Goal: Contribute content: Contribute content

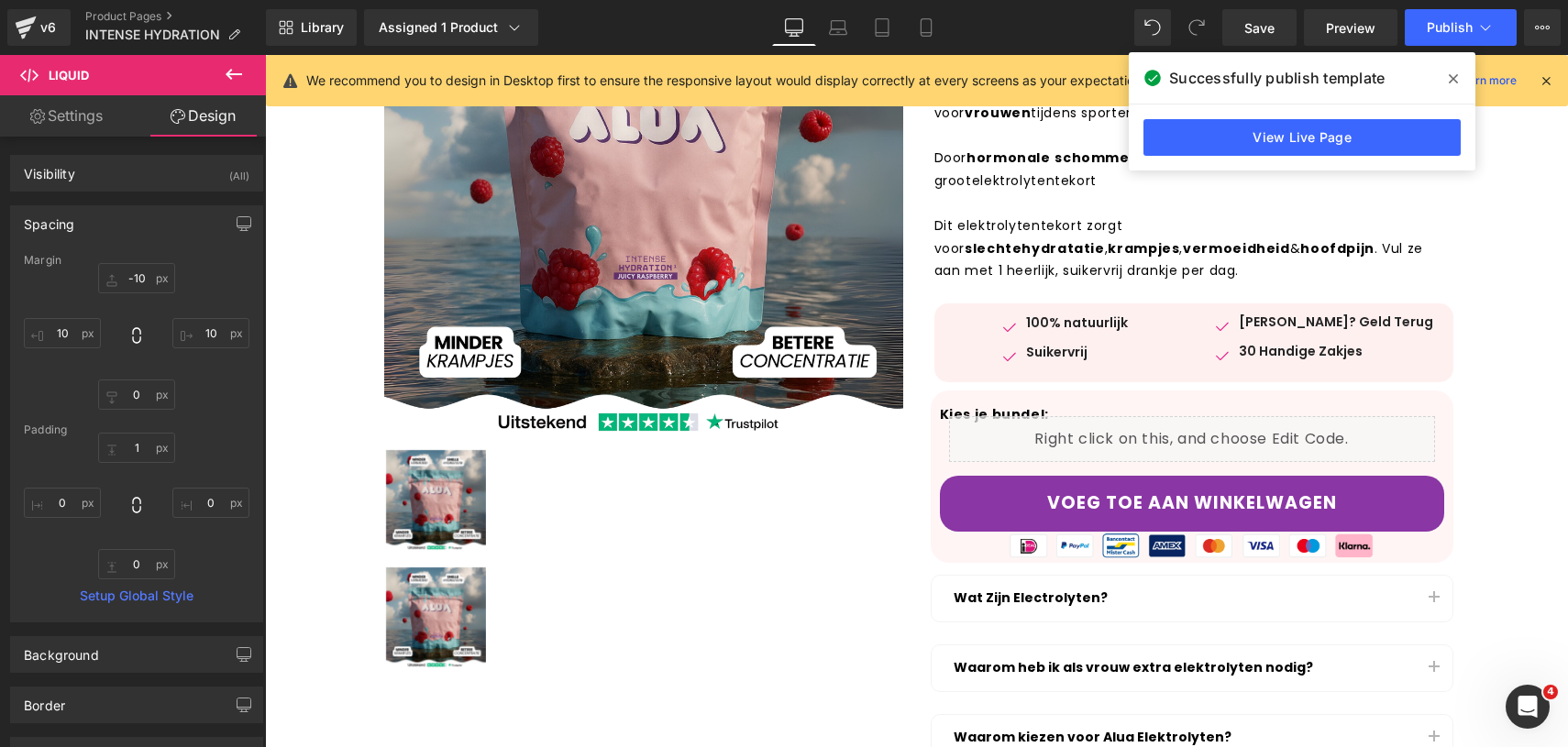
scroll to position [350, 0]
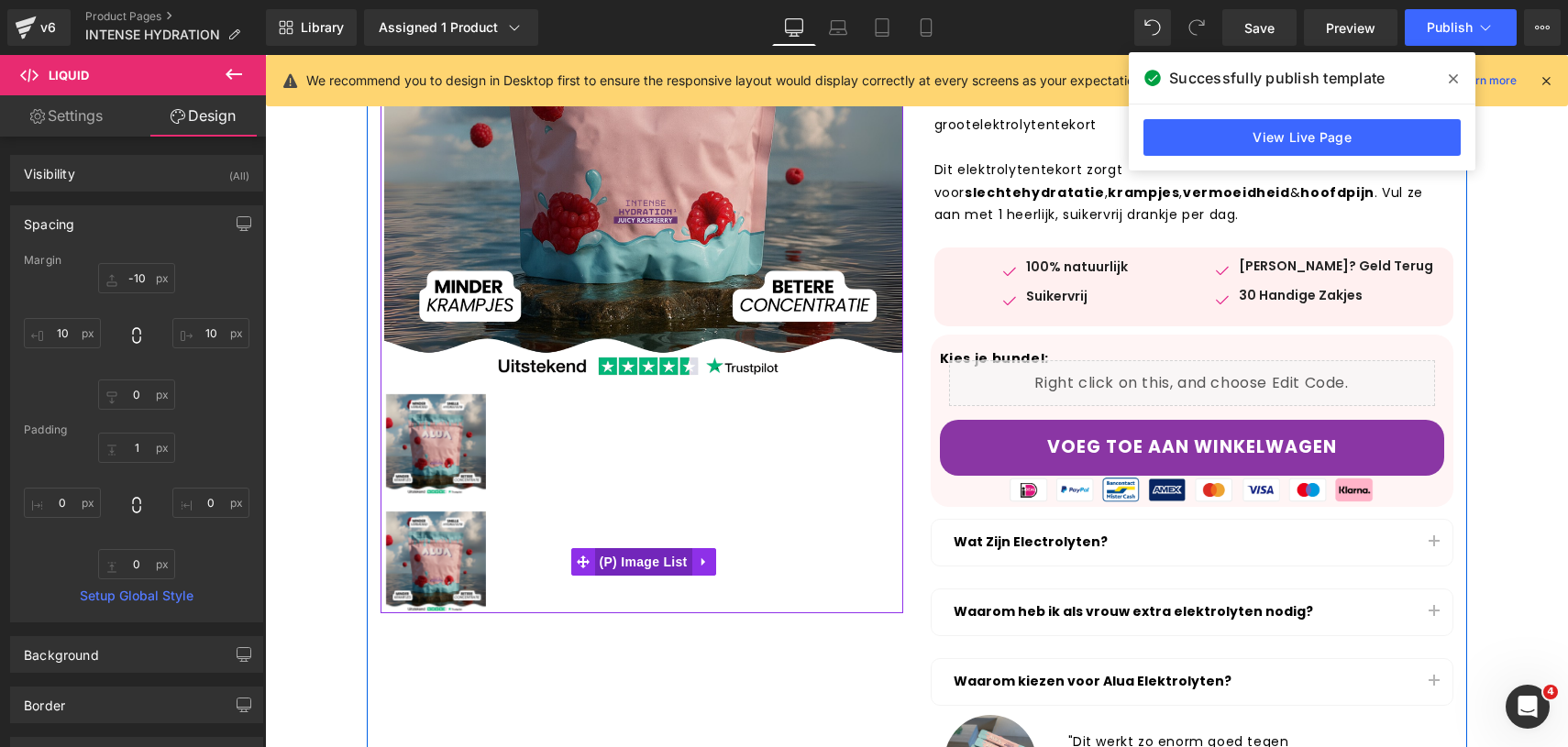
click at [615, 564] on span "(P) Image List" at bounding box center [644, 562] width 98 height 28
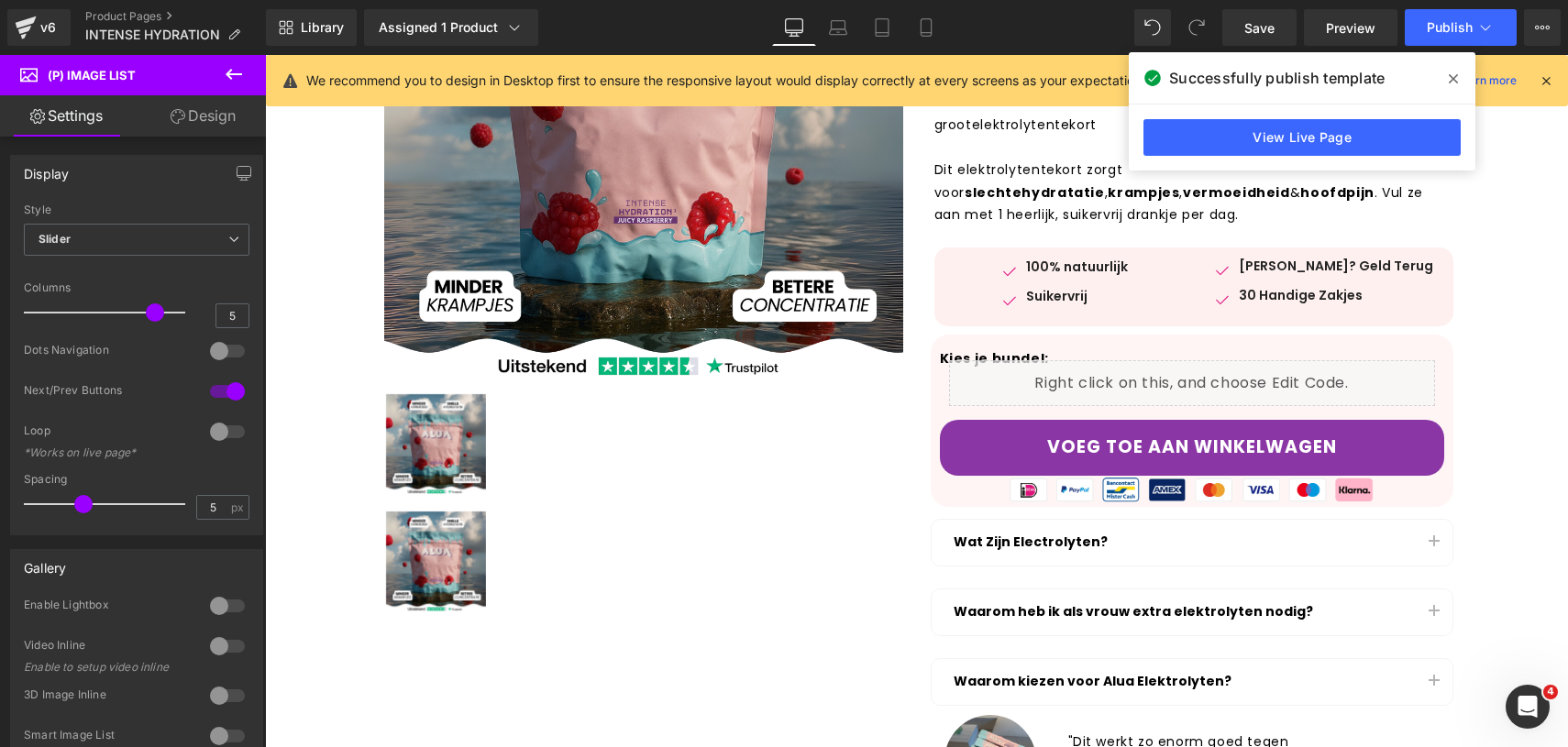
click at [227, 123] on link "Design" at bounding box center [203, 116] width 133 height 41
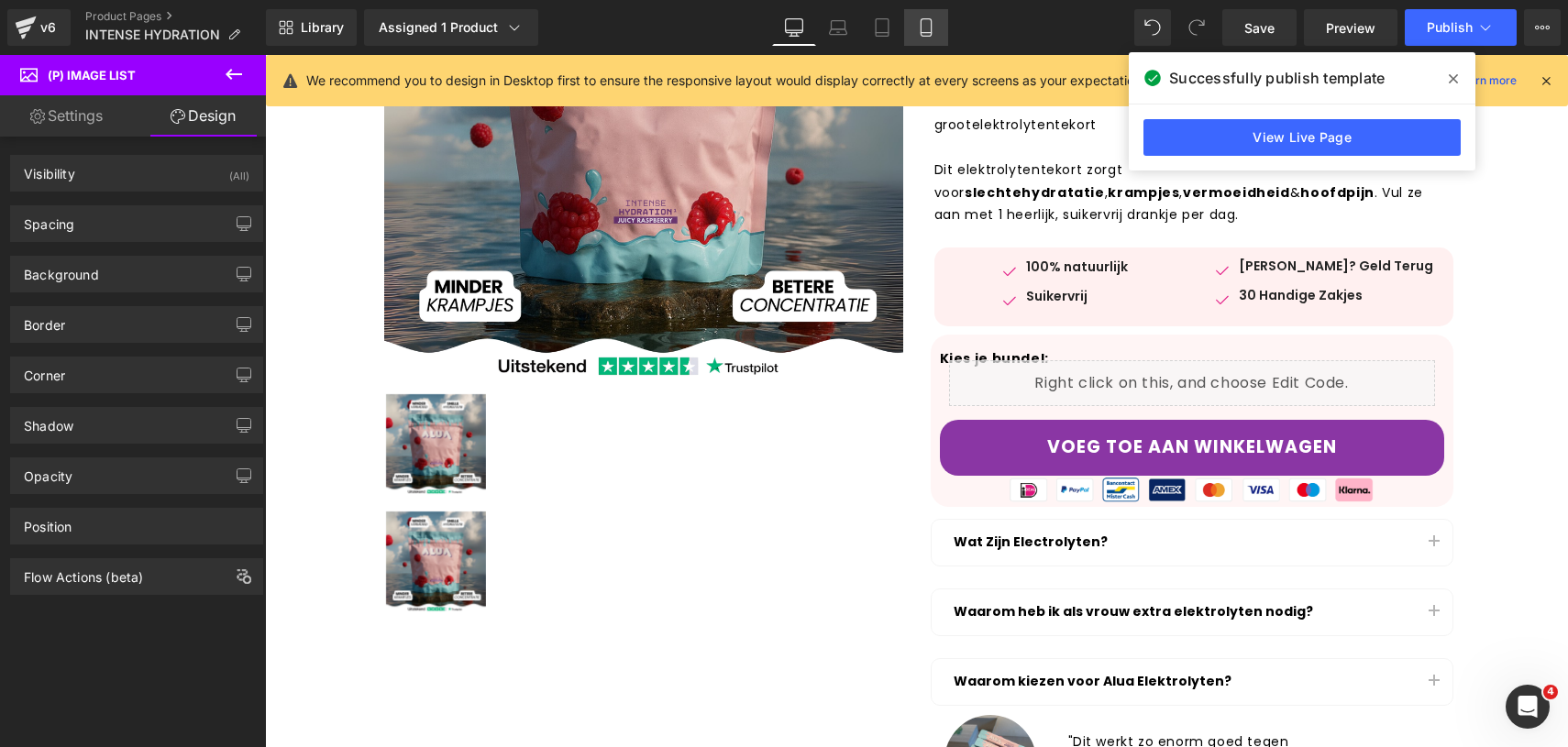
click at [933, 21] on icon at bounding box center [927, 28] width 18 height 18
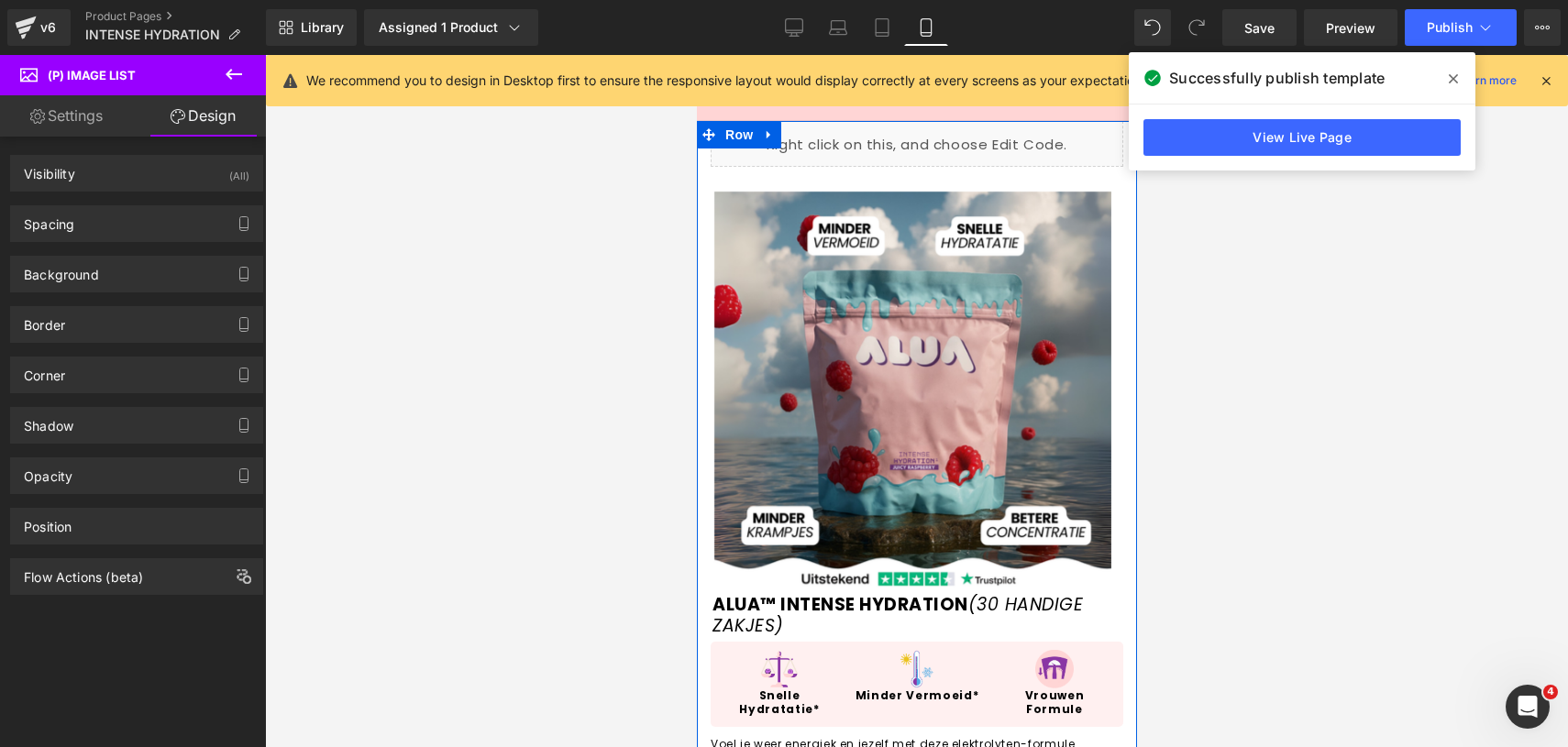
scroll to position [0, 0]
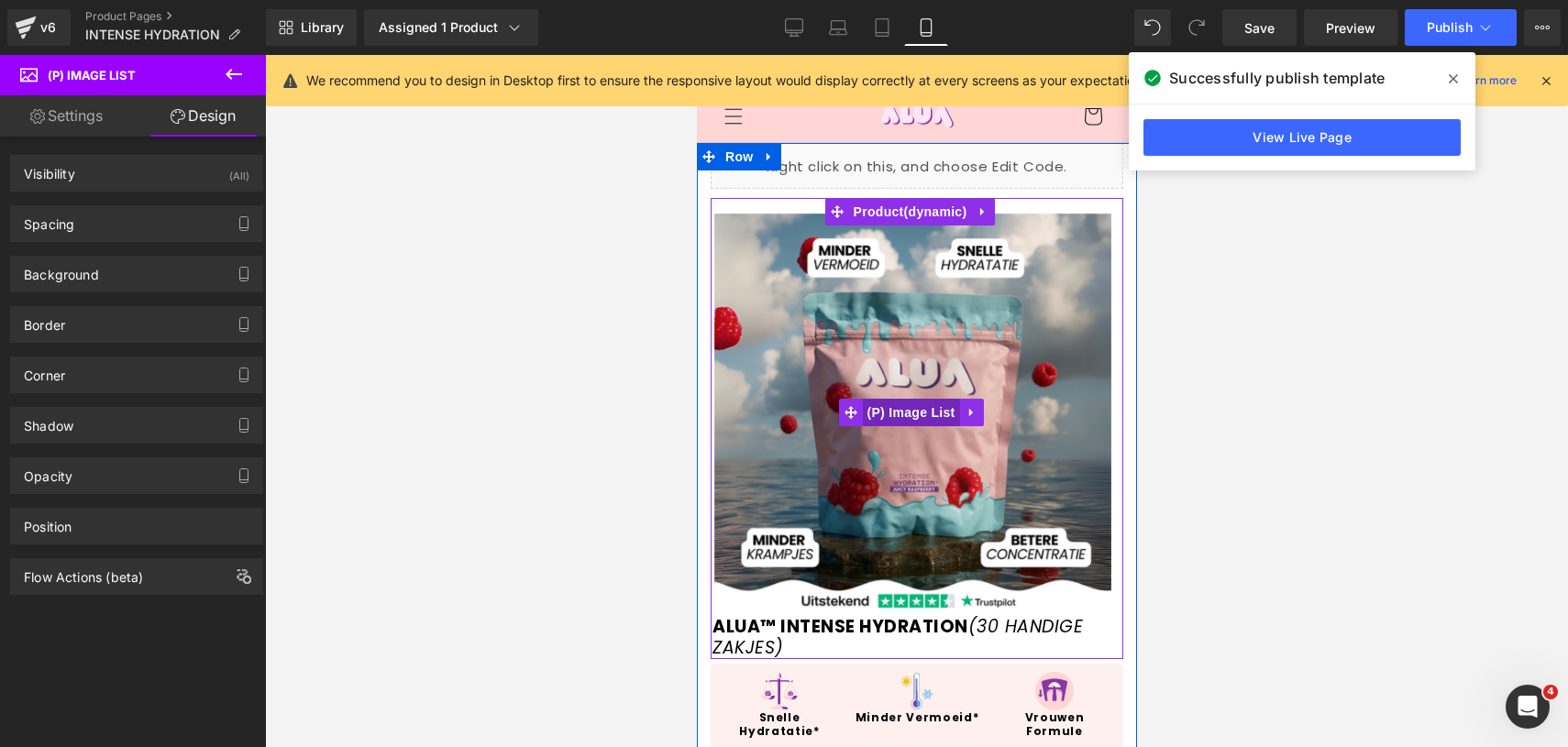
click at [913, 415] on span "(P) Image List" at bounding box center [911, 413] width 98 height 28
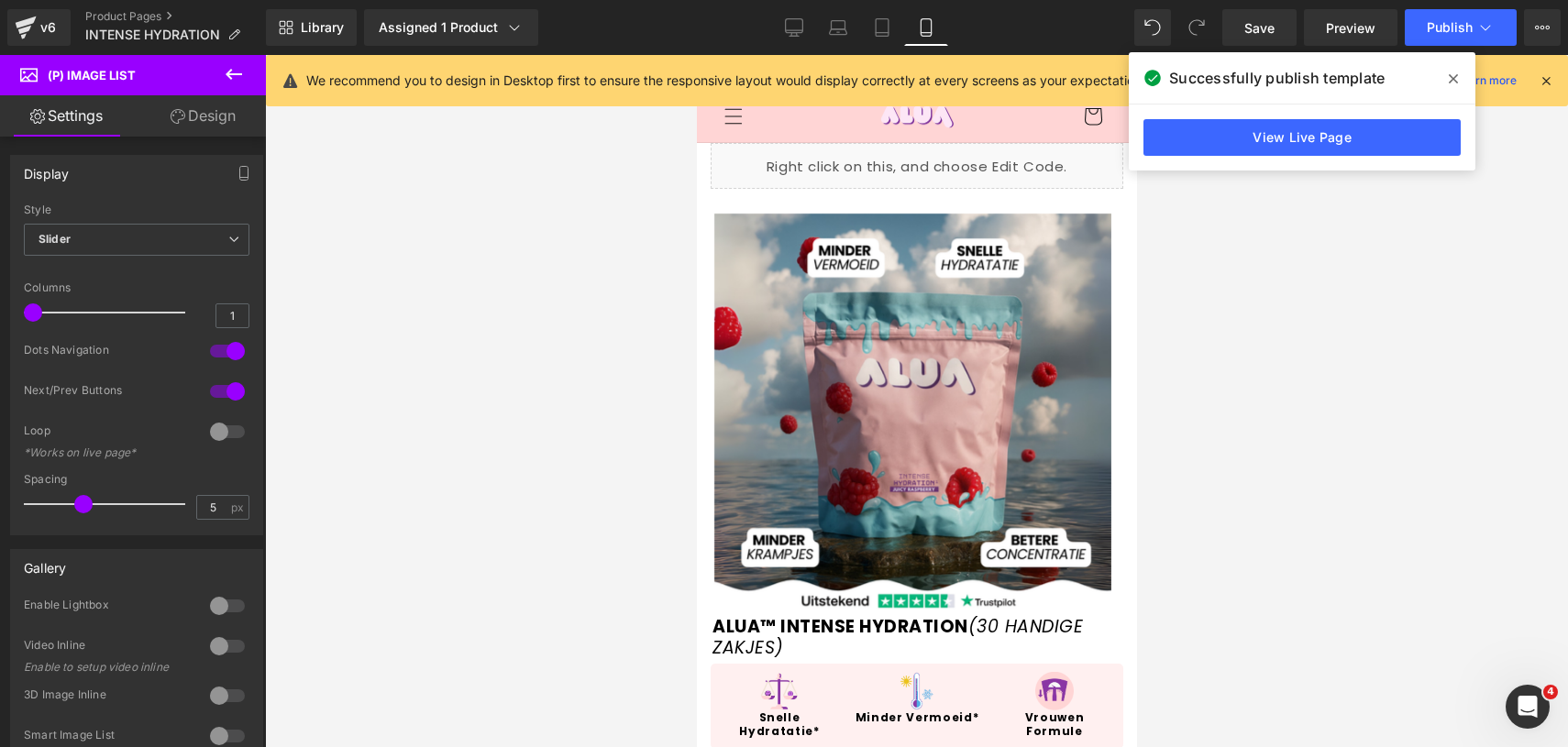
click at [220, 118] on link "Design" at bounding box center [203, 116] width 133 height 41
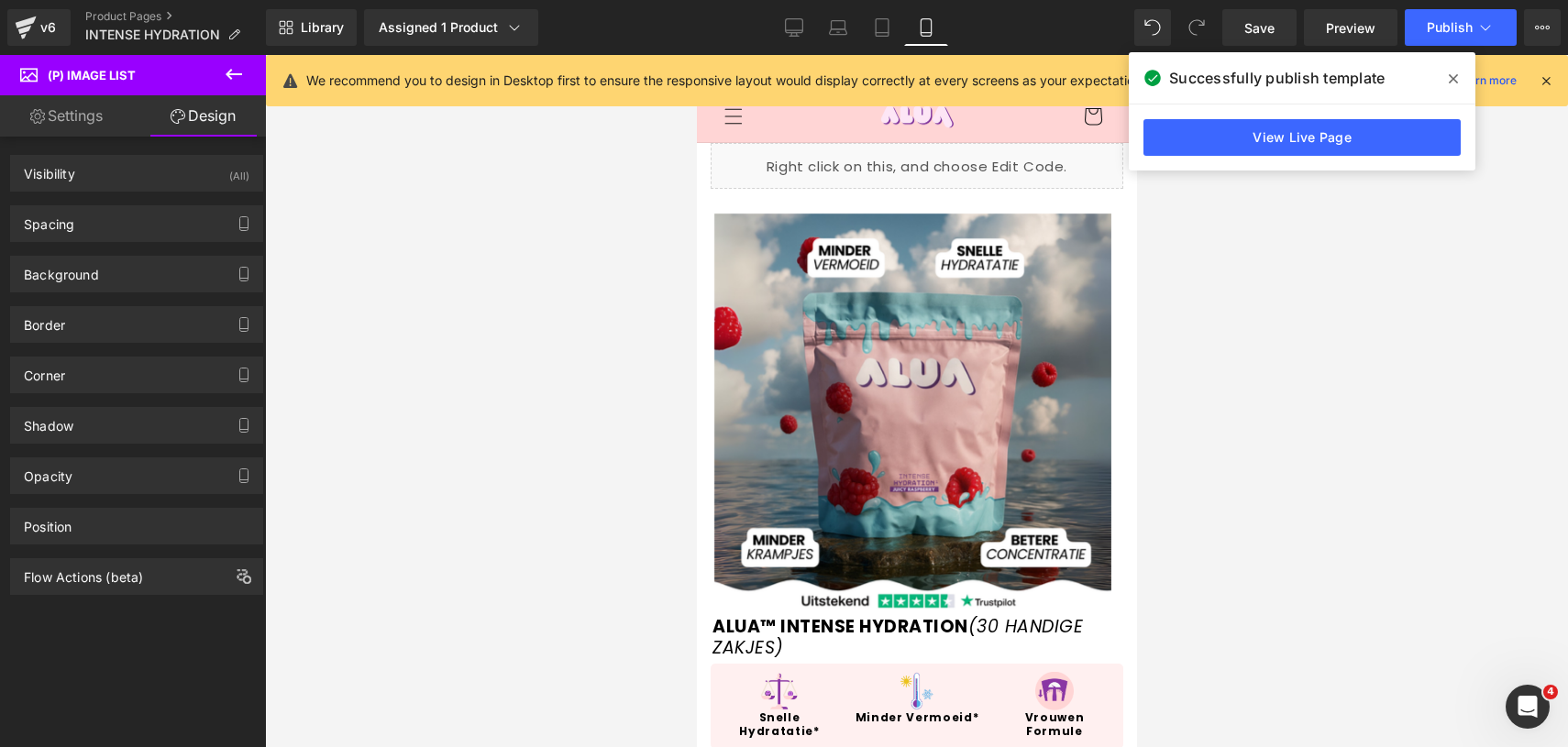
click at [212, 193] on div "Spacing [GEOGRAPHIC_DATA] 0px 0 0px 0 0px 0 0px 0 [GEOGRAPHIC_DATA] 0px 0 0px 0…" at bounding box center [137, 216] width 275 height 51
click at [244, 181] on div "Visibility (All)" at bounding box center [136, 173] width 252 height 35
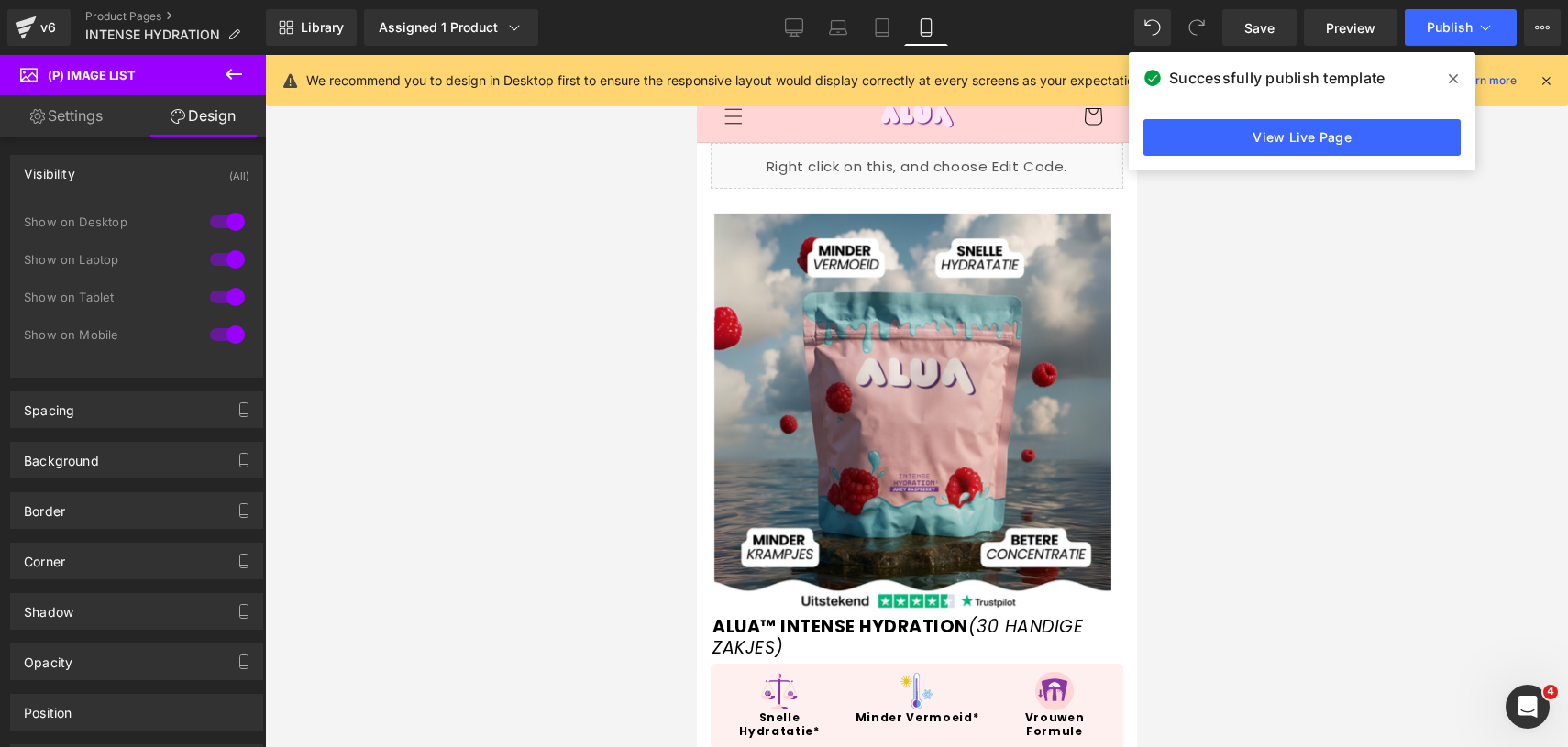
click at [220, 224] on div at bounding box center [228, 222] width 44 height 29
click at [220, 275] on div "Show on Laptop" at bounding box center [136, 269] width 226 height 38
click at [222, 263] on div at bounding box center [228, 260] width 44 height 29
click at [799, 21] on icon at bounding box center [794, 28] width 18 height 18
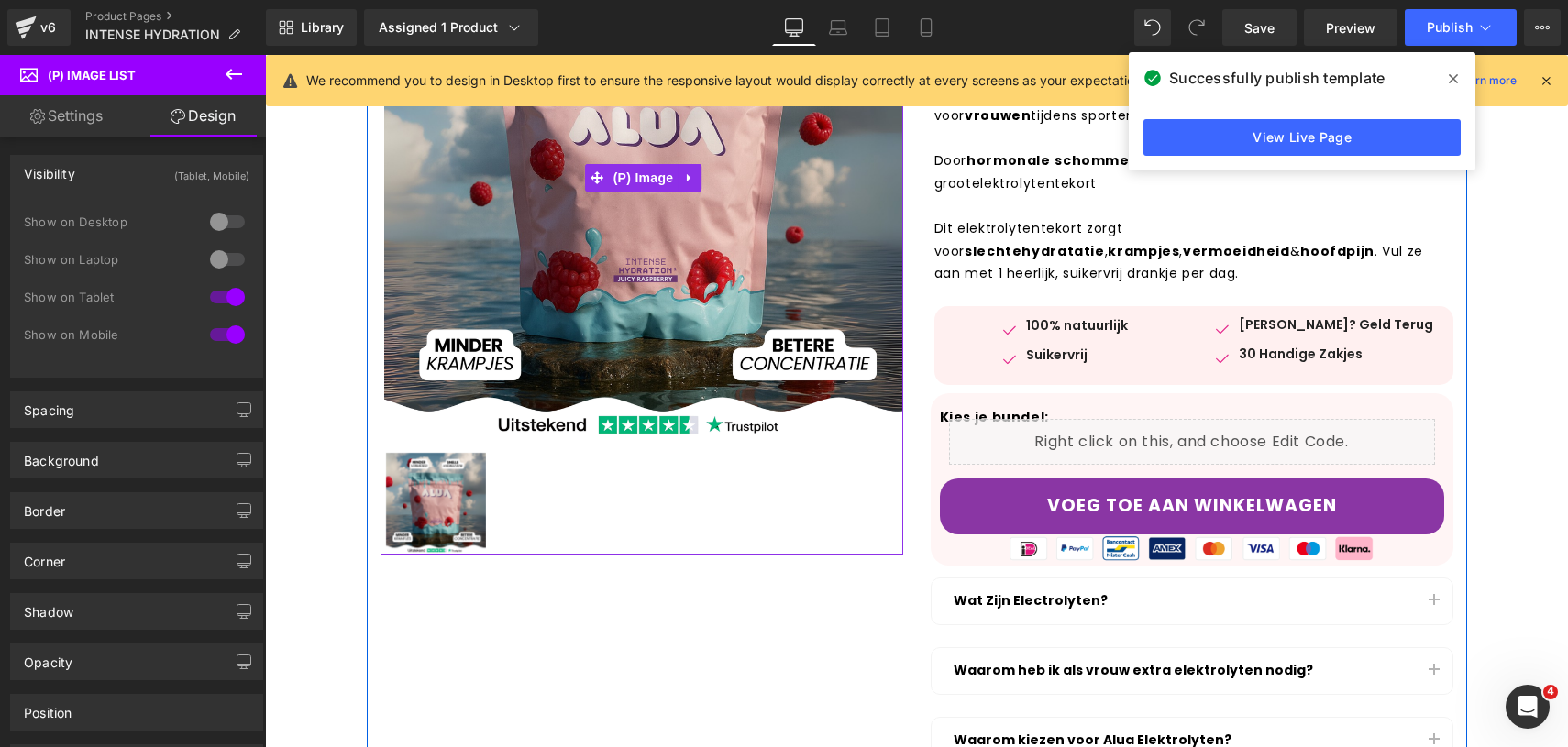
scroll to position [400, 0]
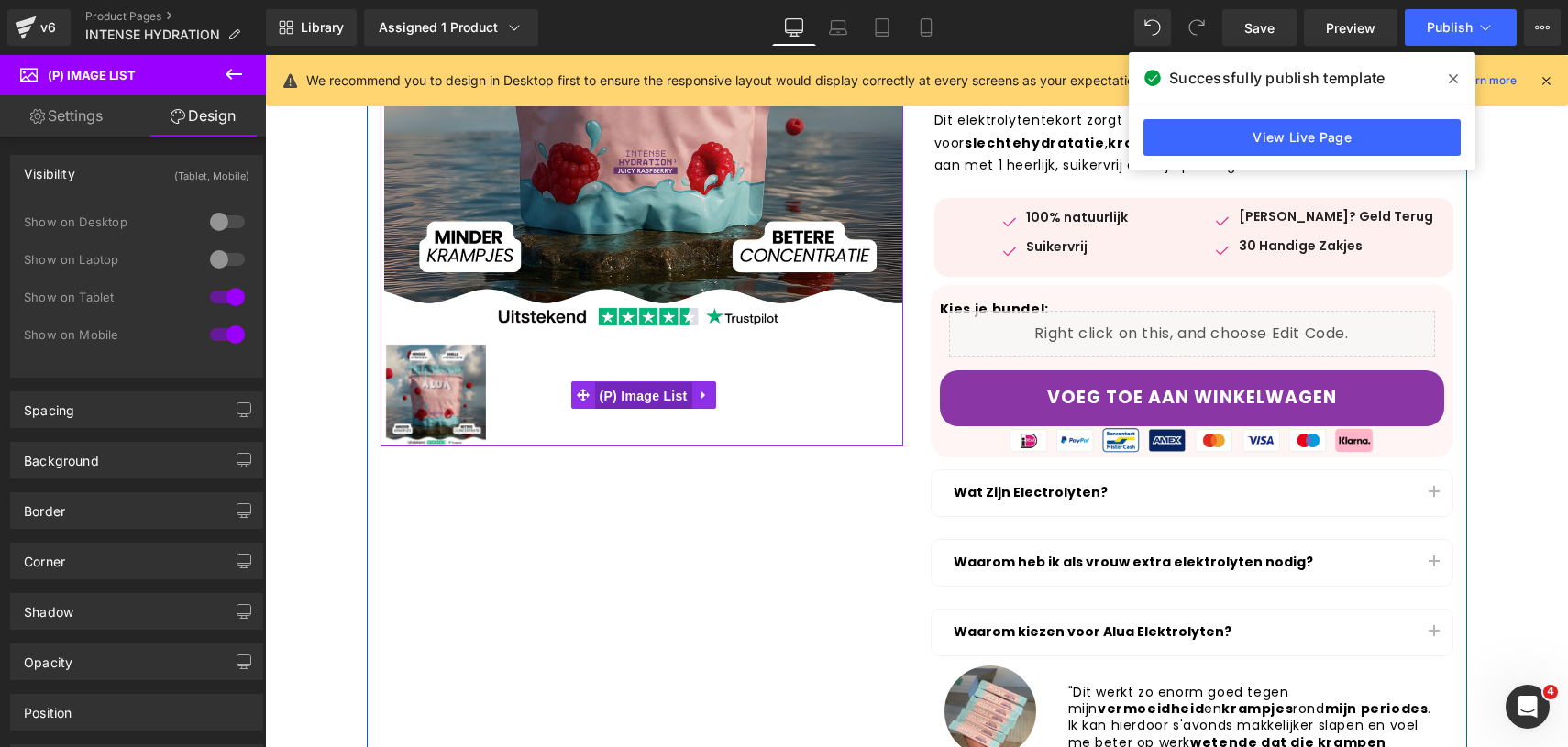
click at [650, 396] on span "(P) Image List" at bounding box center [644, 396] width 98 height 28
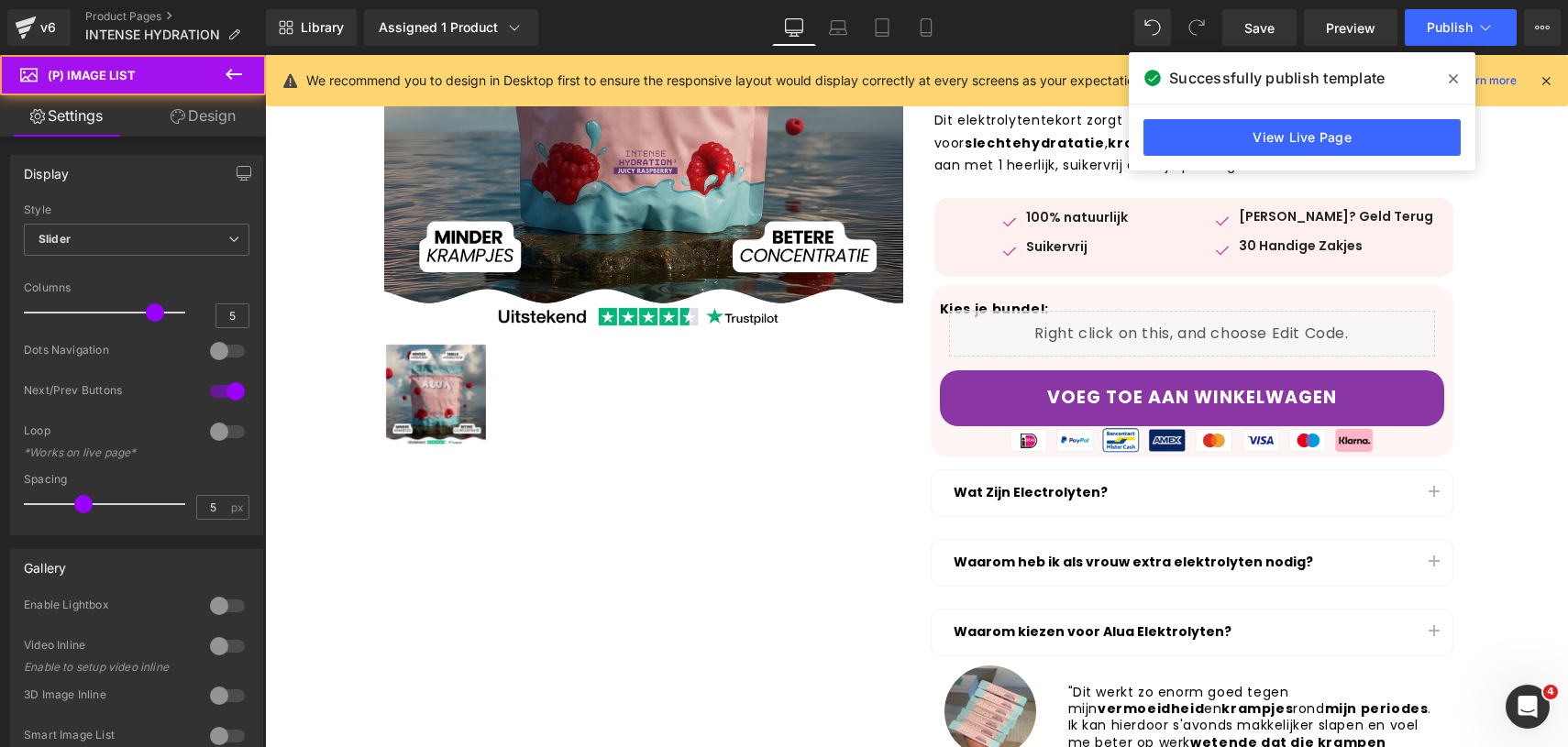
click at [234, 128] on link "Design" at bounding box center [203, 116] width 133 height 41
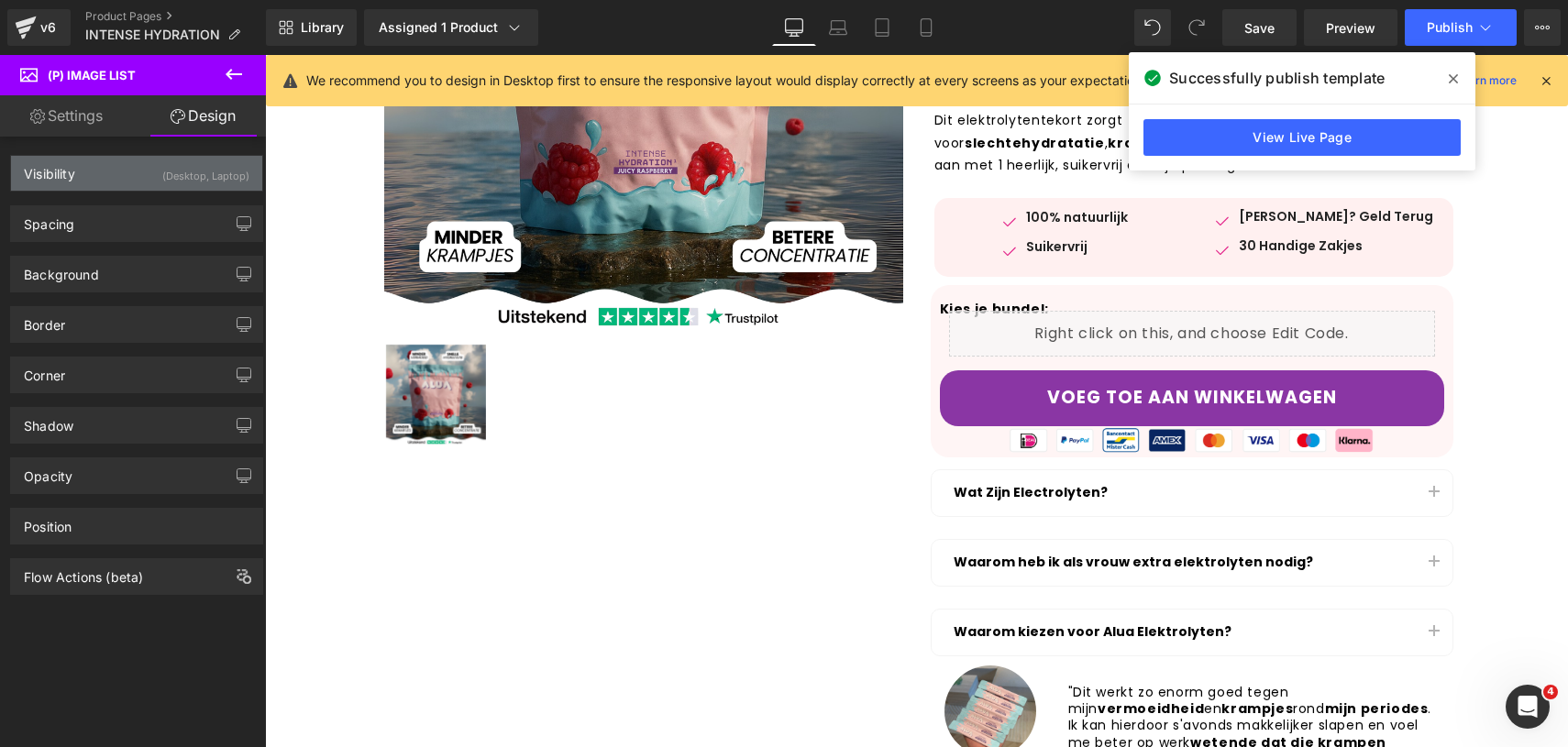
click at [213, 170] on div "(Desktop, Laptop)" at bounding box center [205, 170] width 88 height 30
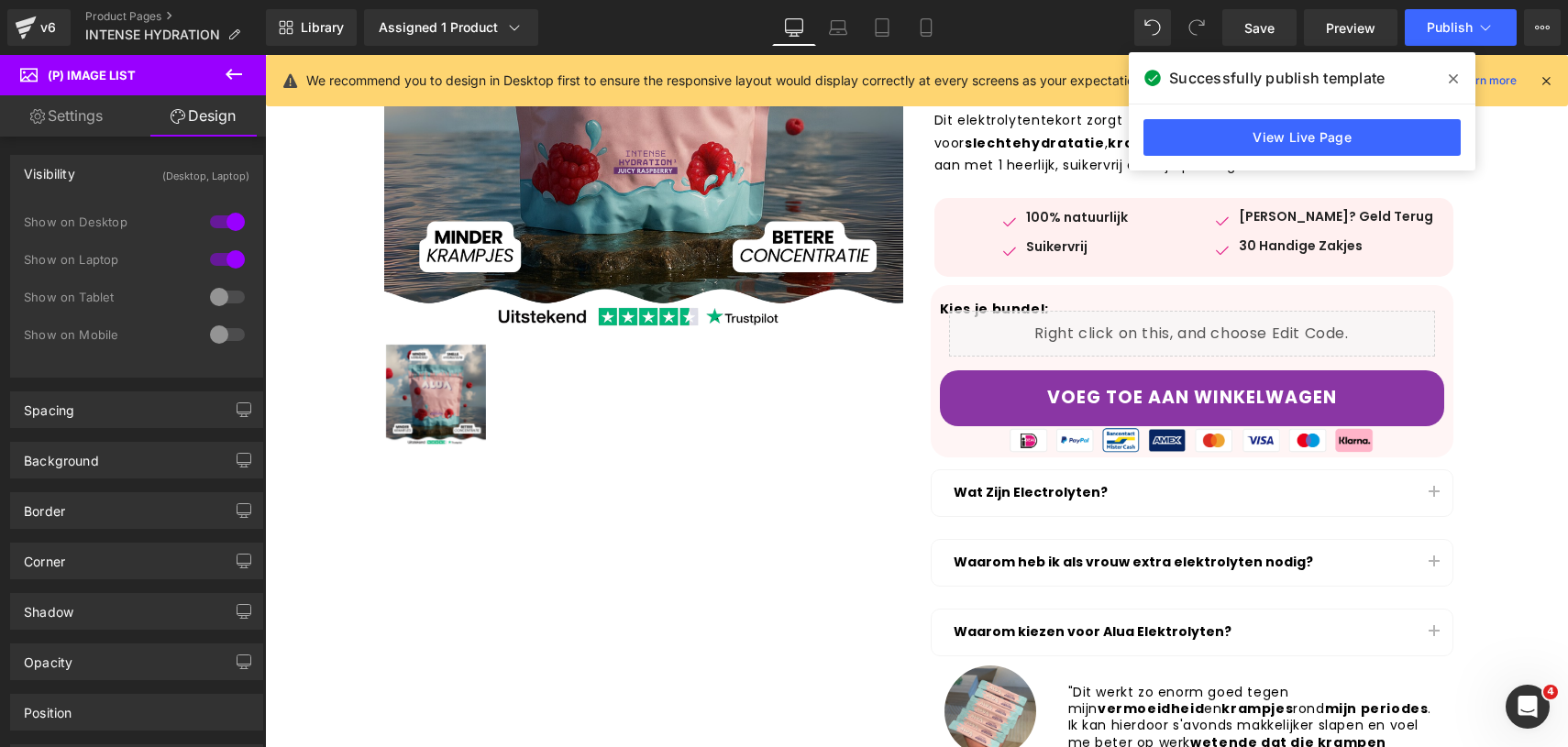
click at [247, 72] on button at bounding box center [234, 76] width 64 height 41
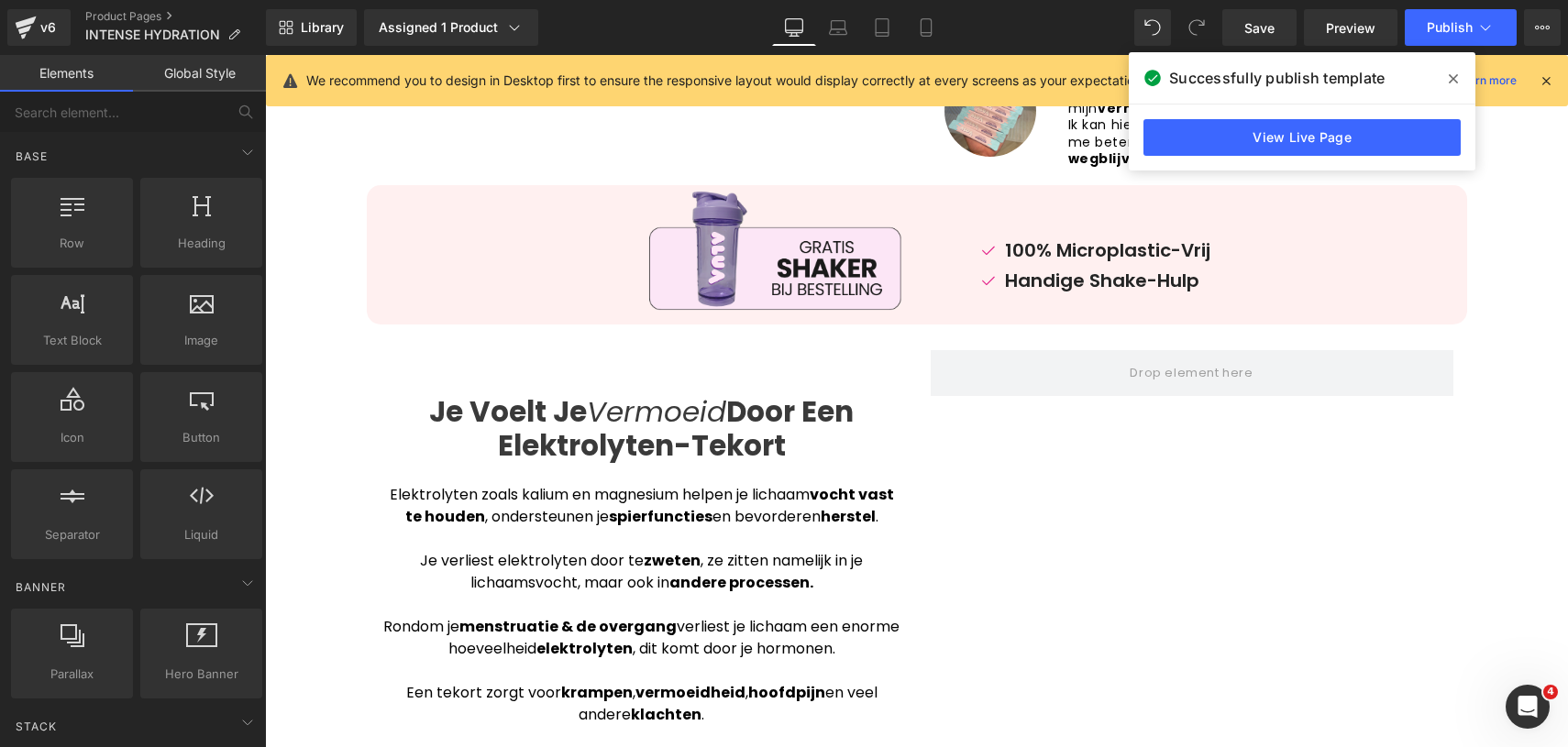
scroll to position [1056, 0]
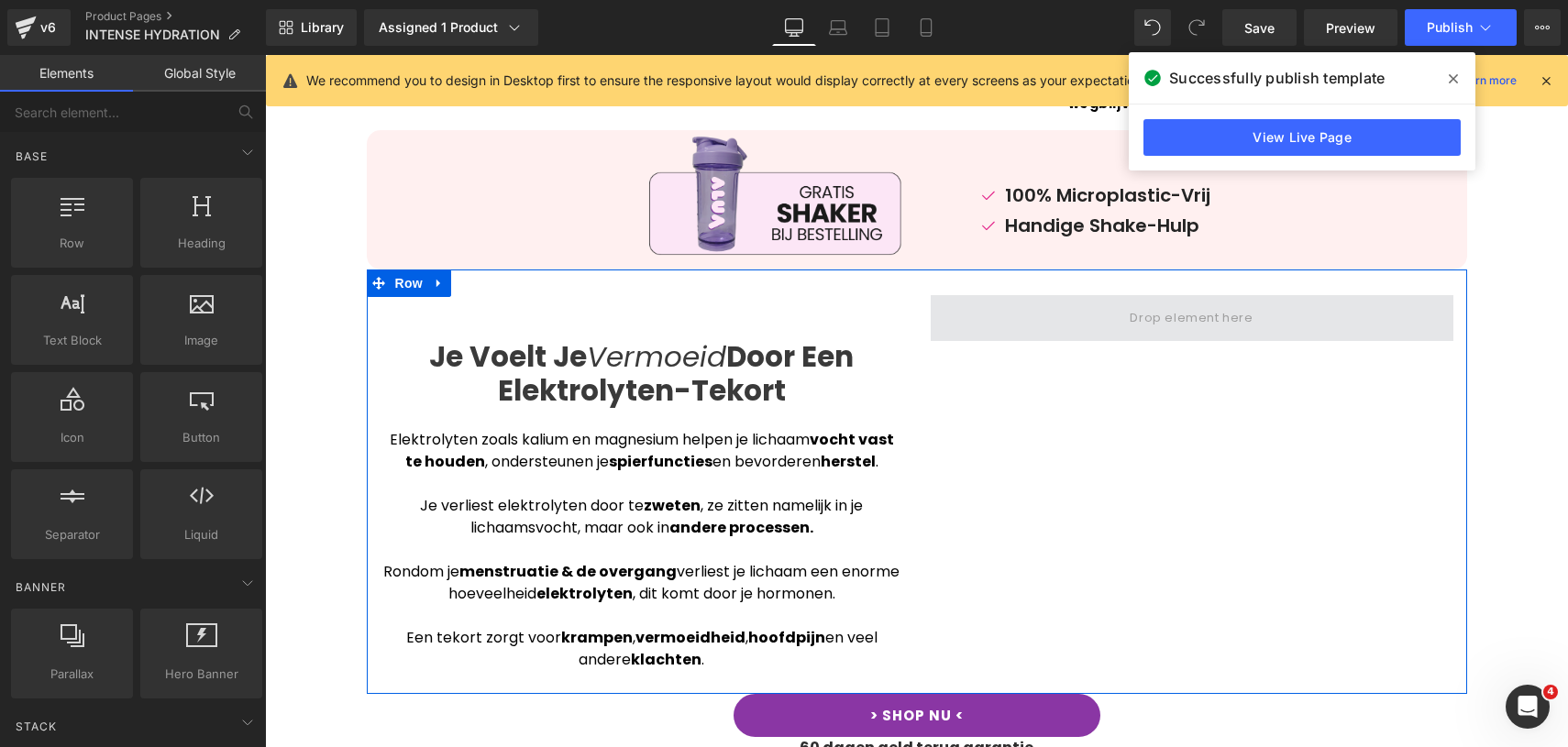
click at [954, 318] on span at bounding box center [1192, 319] width 522 height 46
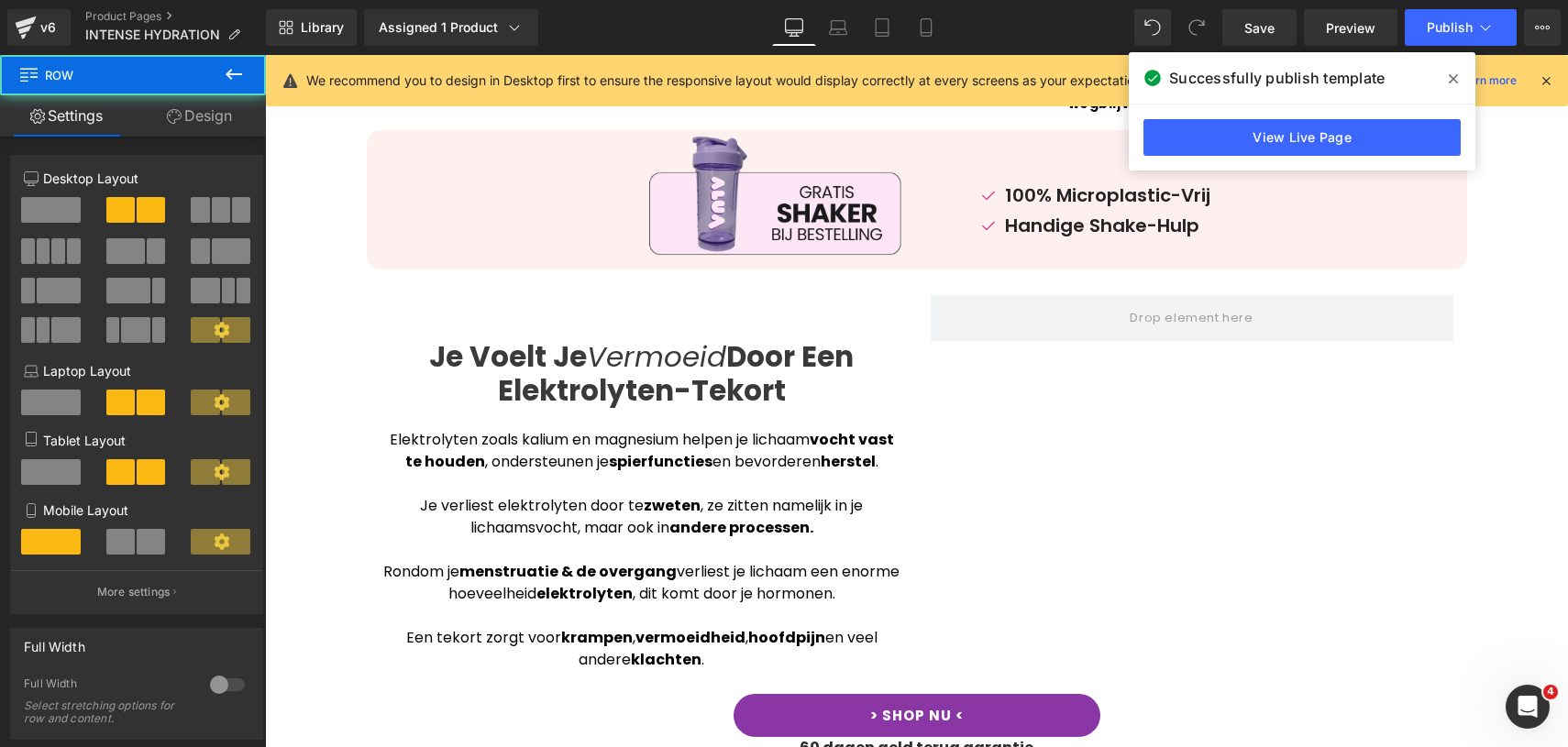
click at [252, 69] on button at bounding box center [234, 76] width 64 height 41
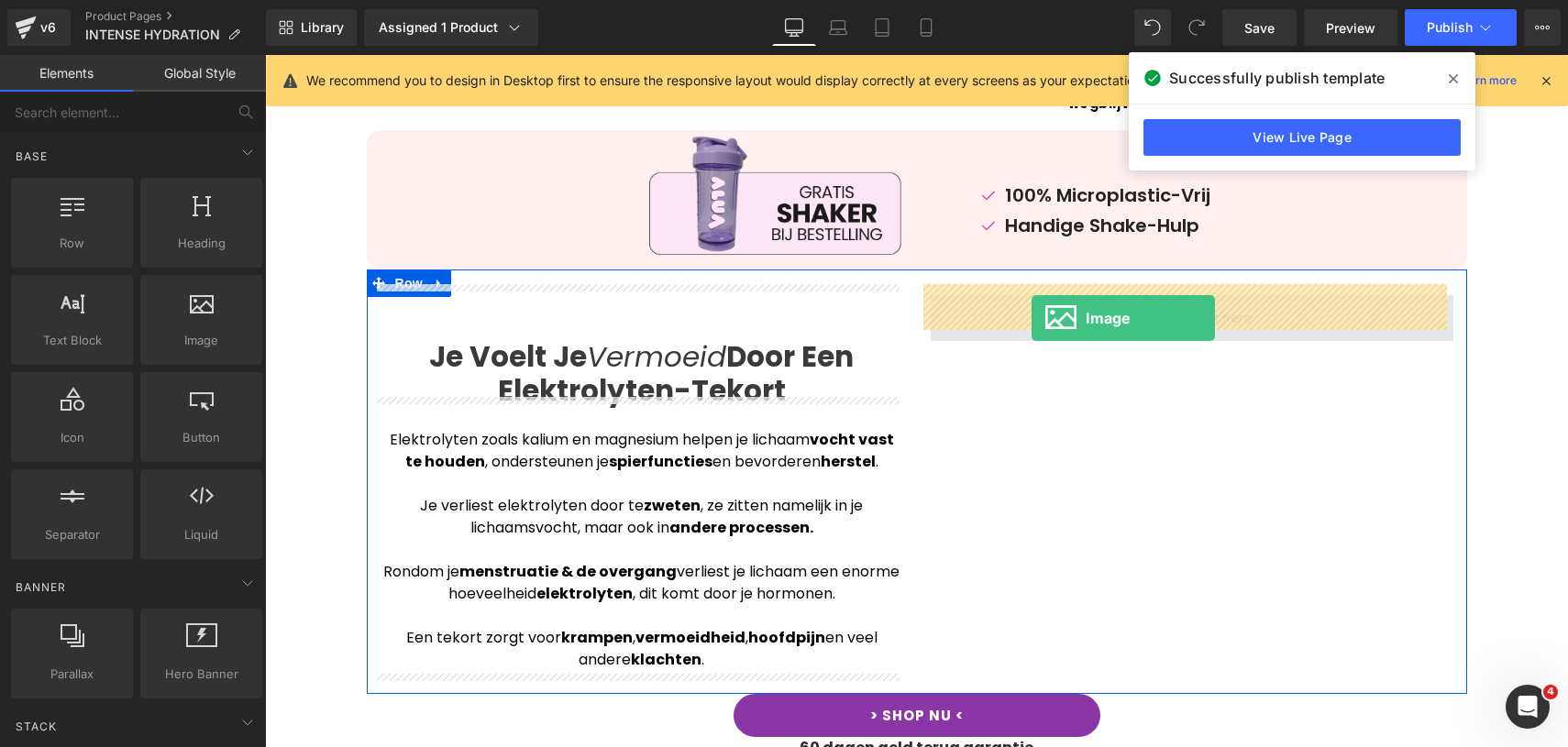
drag, startPoint x: 497, startPoint y: 372, endPoint x: 1032, endPoint y: 318, distance: 537.7
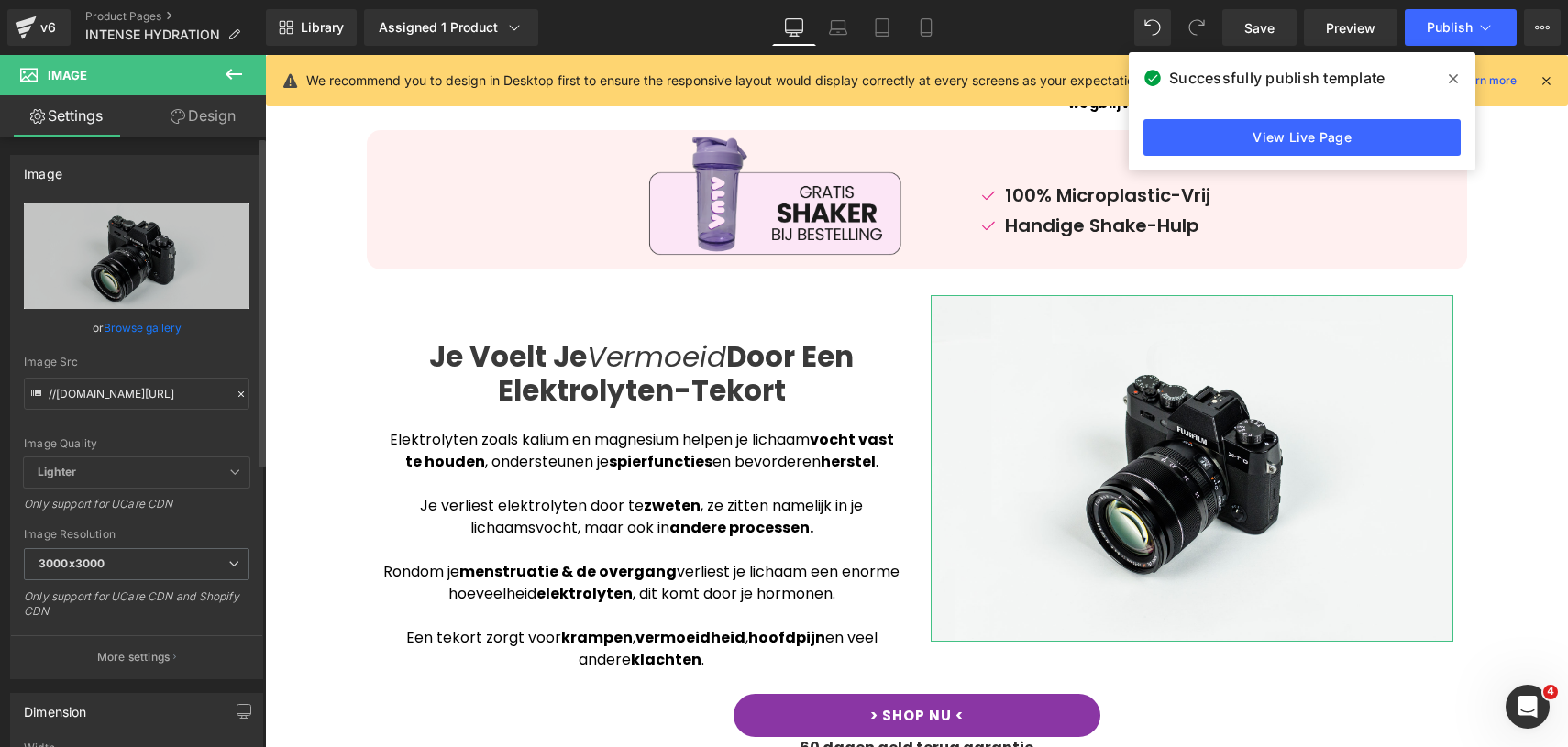
click at [133, 321] on link "Browse gallery" at bounding box center [143, 327] width 78 height 32
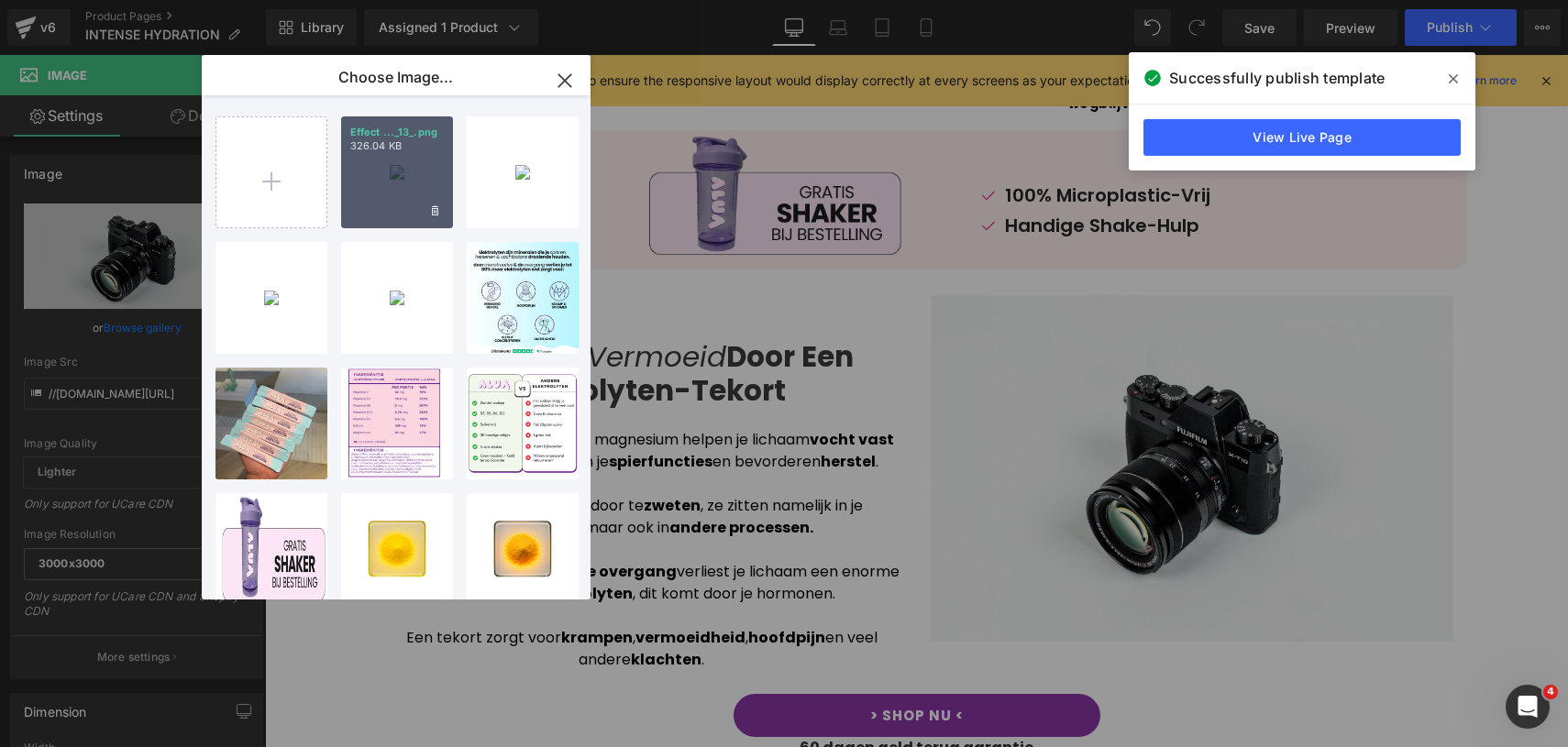
drag, startPoint x: 421, startPoint y: 204, endPoint x: 155, endPoint y: 148, distance: 271.8
click at [421, 204] on div "Effect ..._13_.png 326.04 KB" at bounding box center [396, 171] width 111 height 111
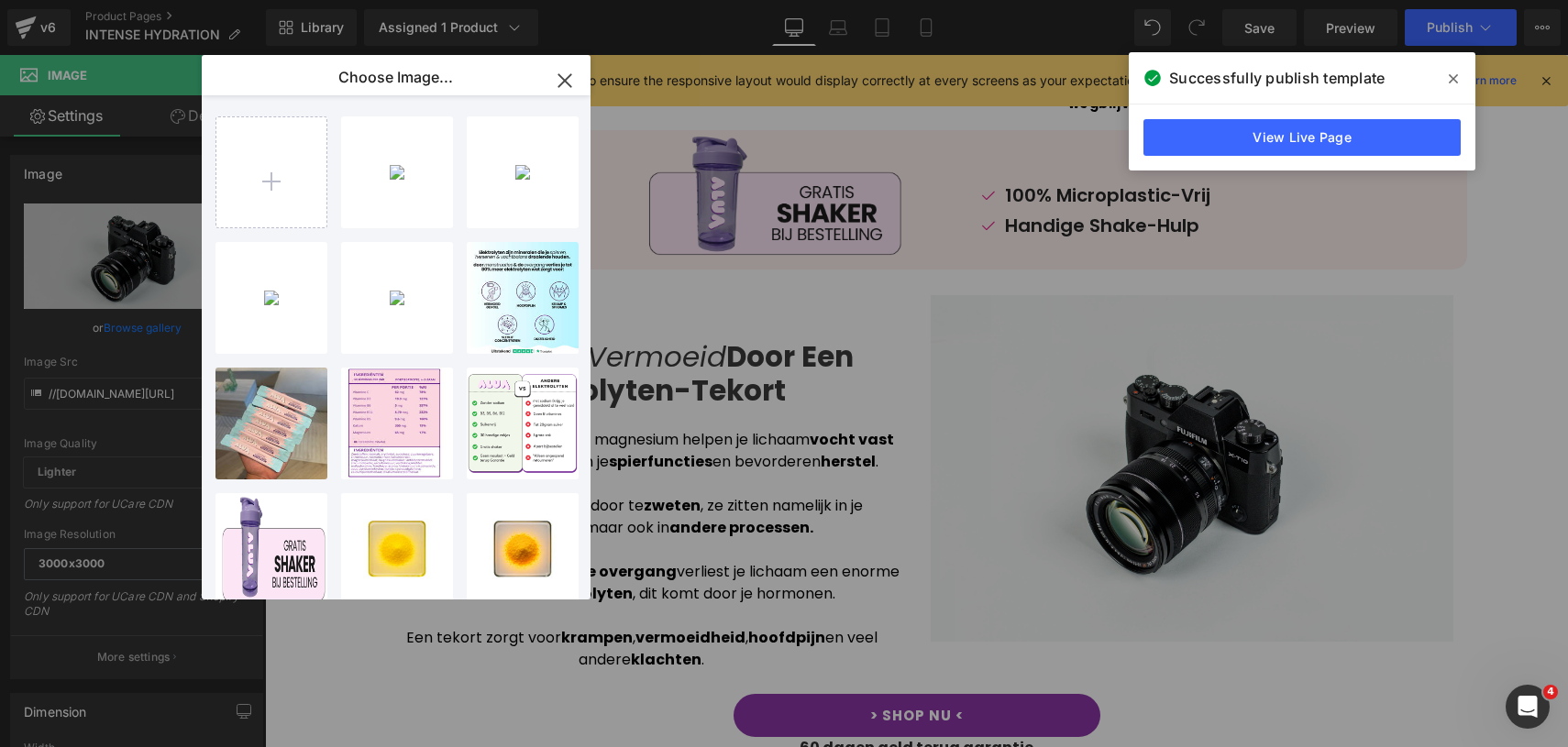
type input "[URL][DOMAIN_NAME]"
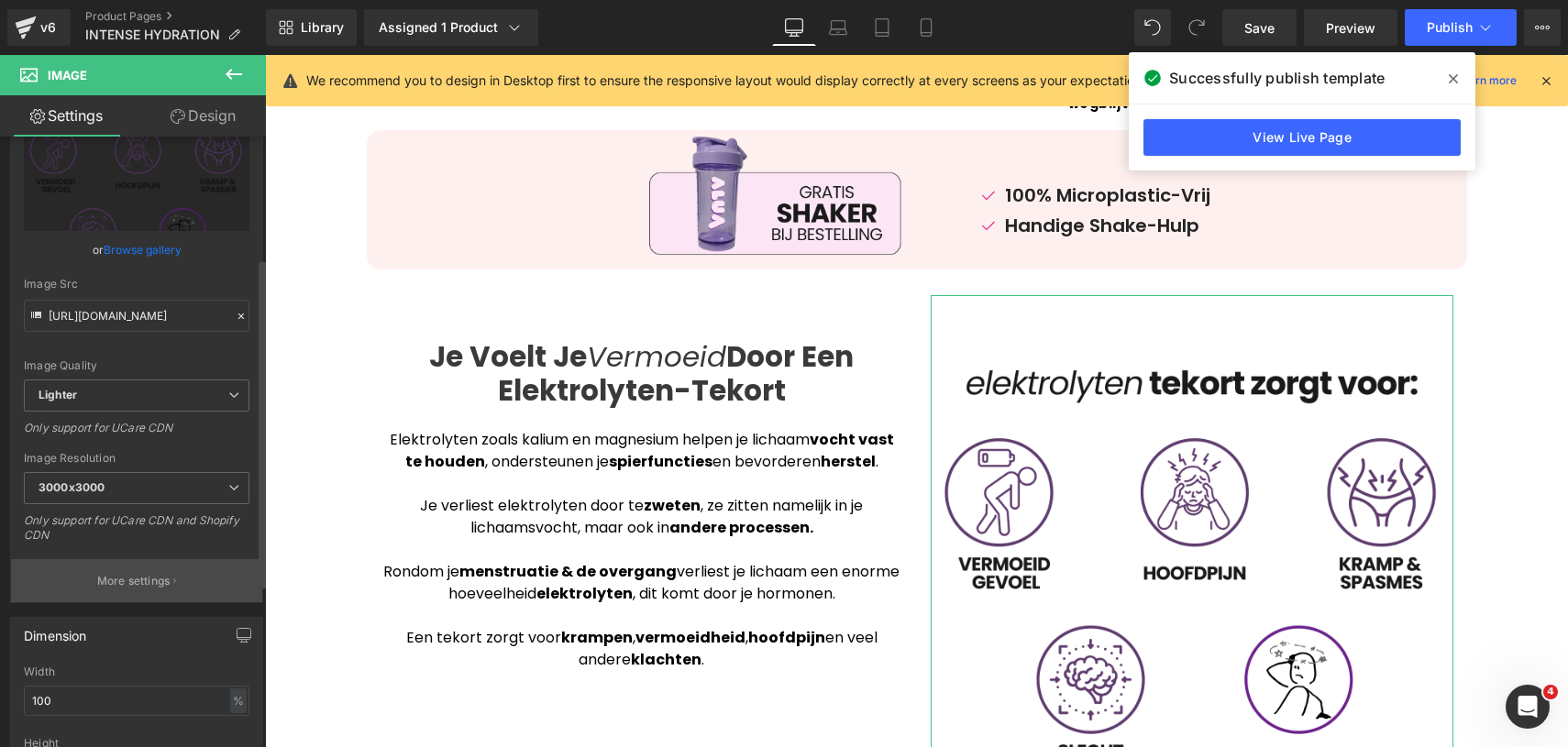
scroll to position [252, 0]
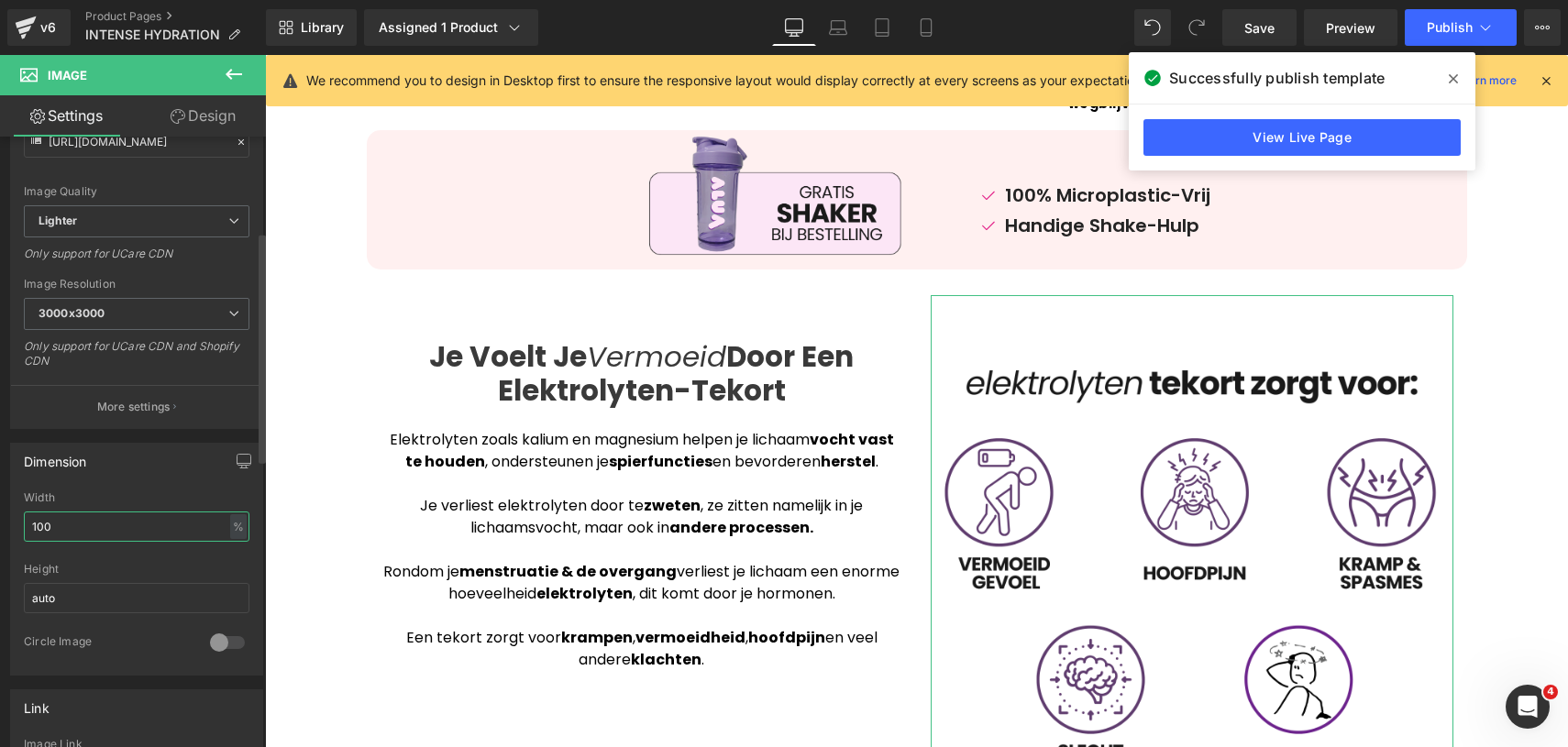
click at [145, 522] on input "100" at bounding box center [136, 527] width 226 height 30
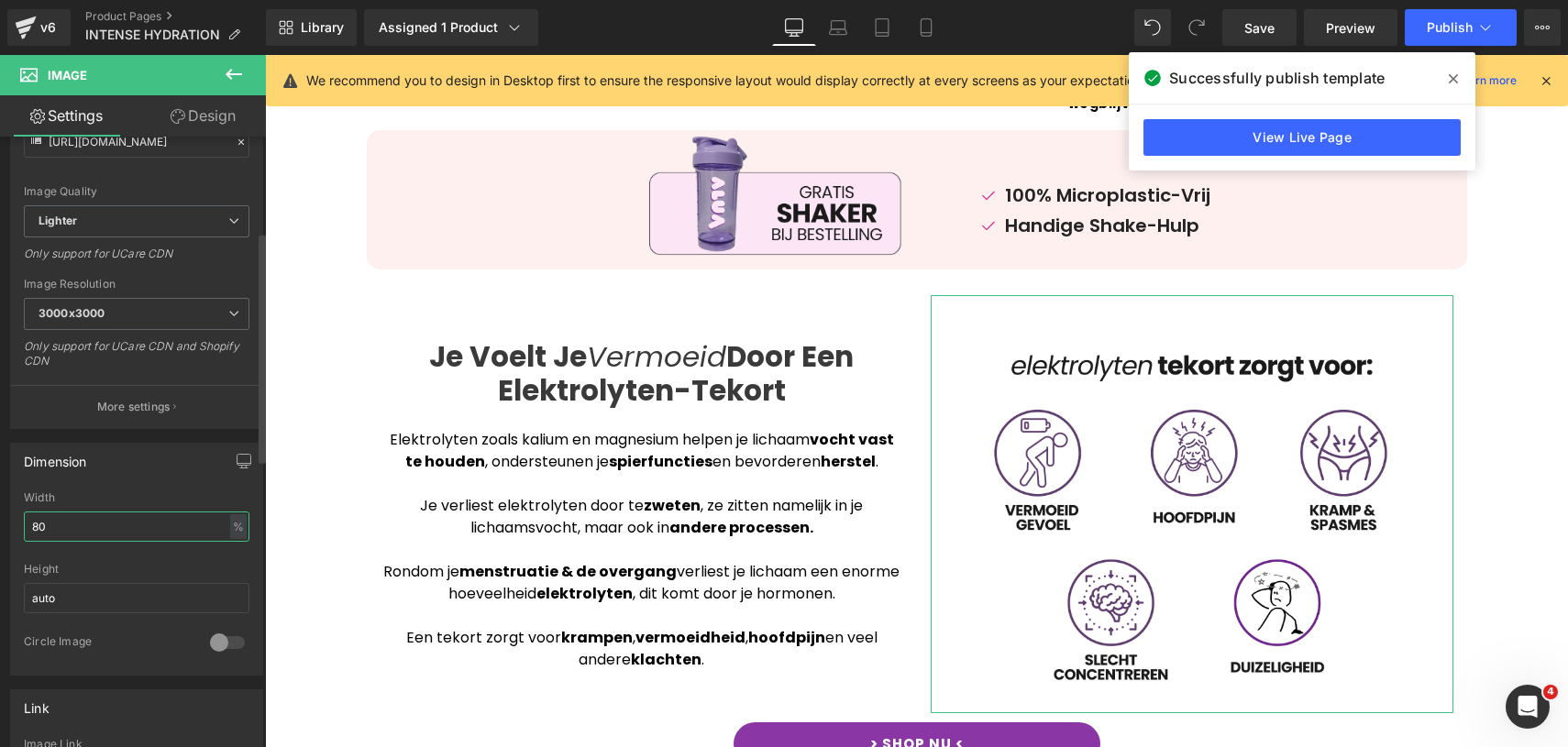
click at [105, 513] on input "80" at bounding box center [136, 527] width 226 height 30
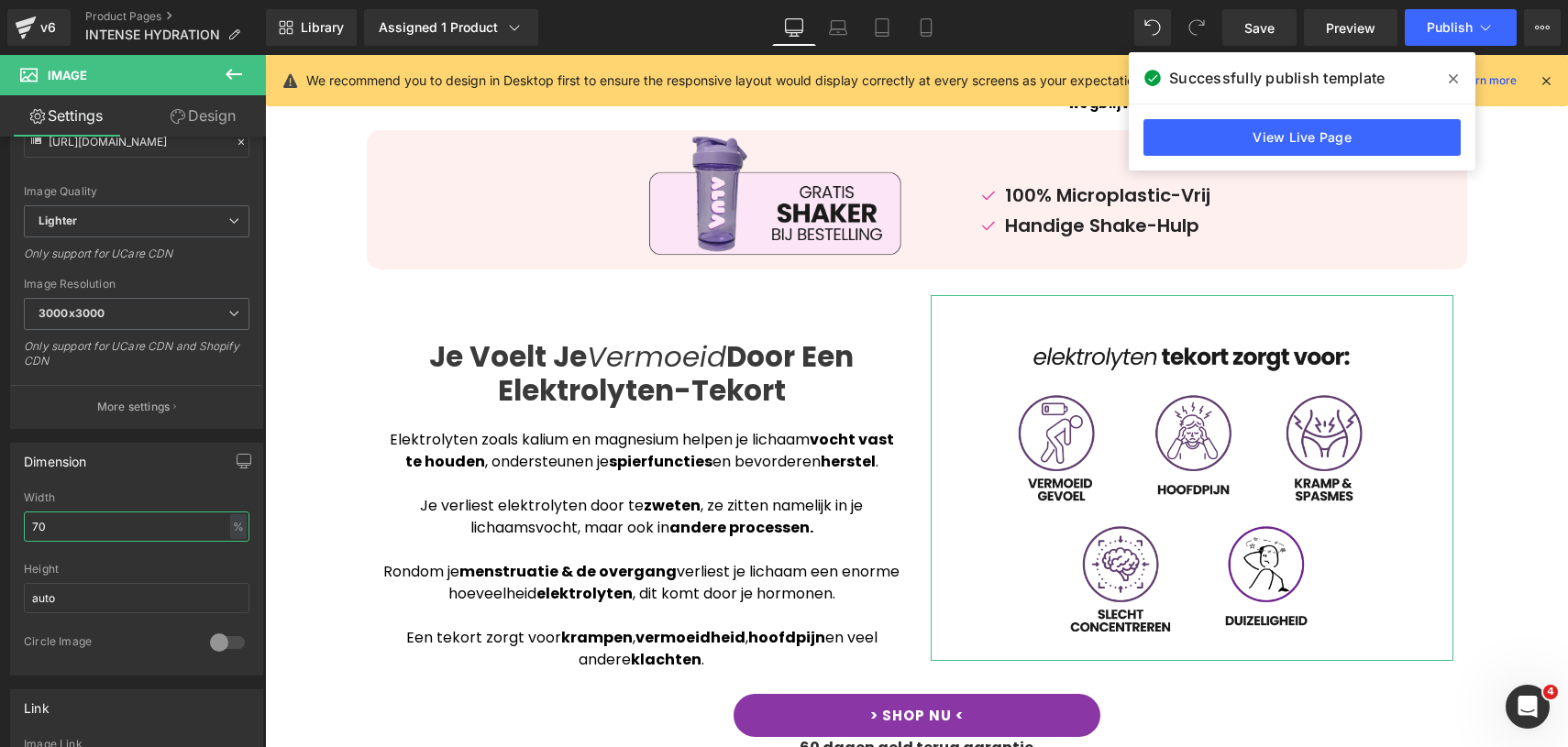
type input "70"
click at [220, 117] on link "Design" at bounding box center [203, 116] width 133 height 41
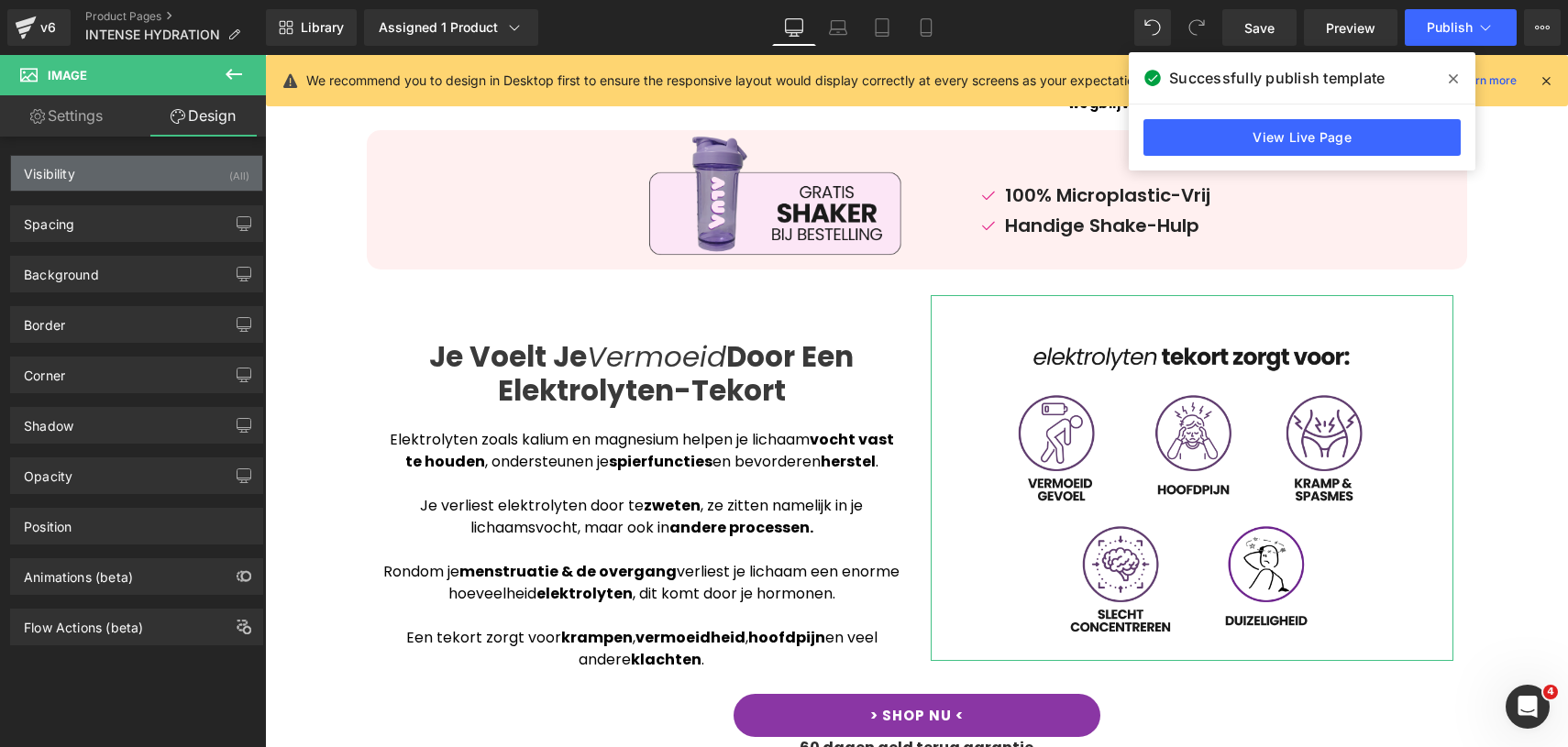
click at [215, 179] on div "Visibility (All)" at bounding box center [136, 173] width 252 height 35
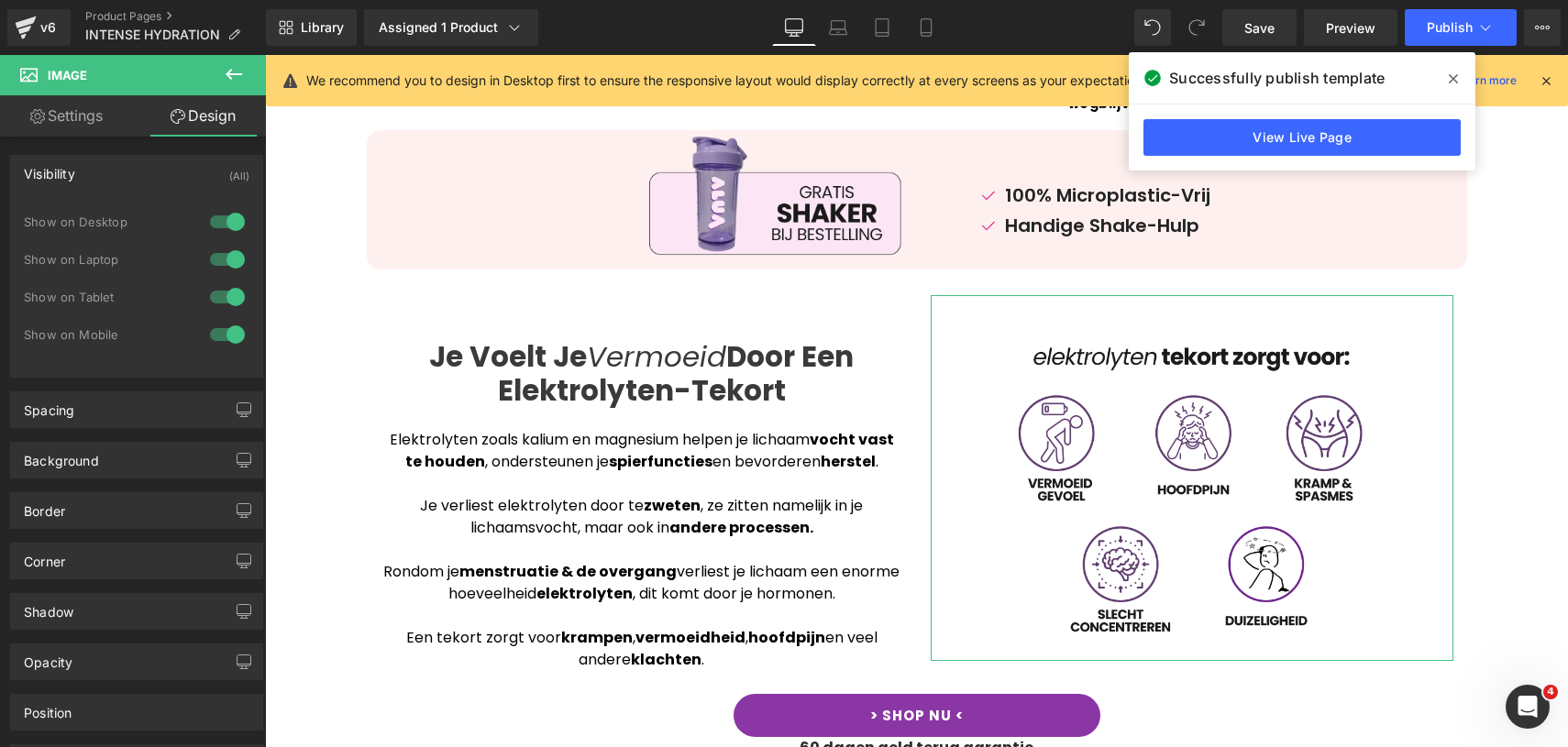
click at [233, 339] on div at bounding box center [228, 334] width 44 height 29
click at [233, 302] on div at bounding box center [228, 298] width 44 height 29
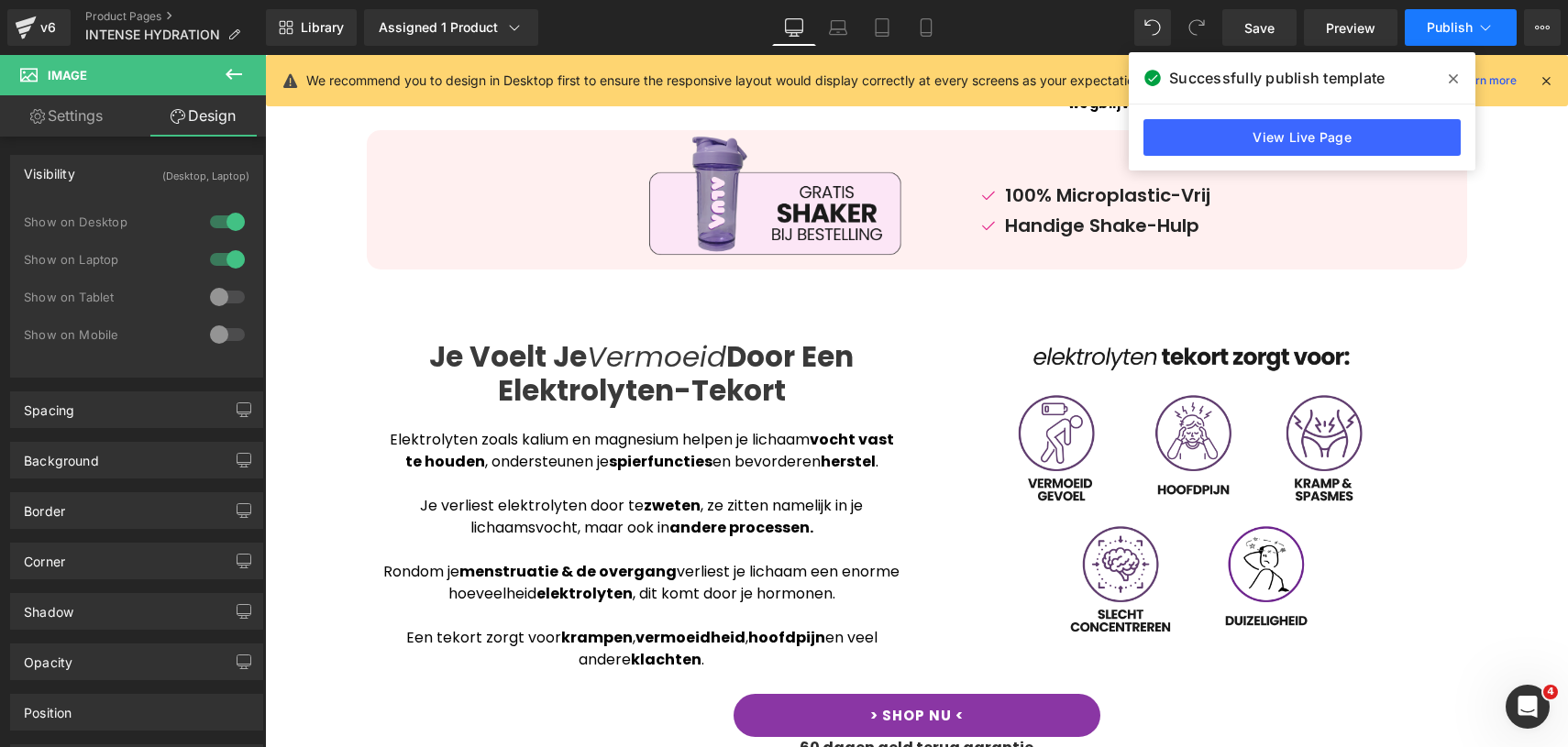
click at [1462, 18] on button "Publish" at bounding box center [1460, 28] width 111 height 37
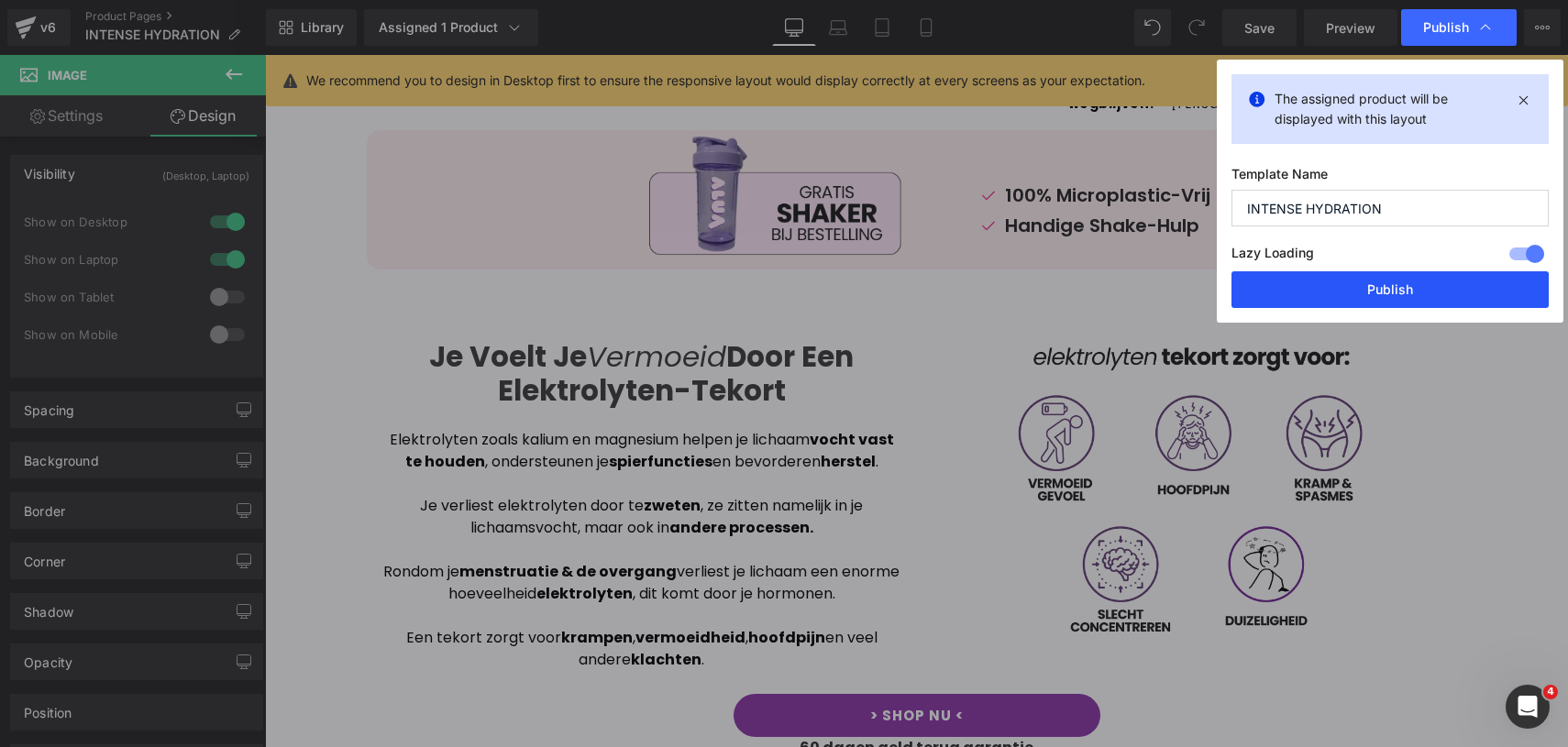
click at [1357, 295] on button "Publish" at bounding box center [1390, 290] width 317 height 37
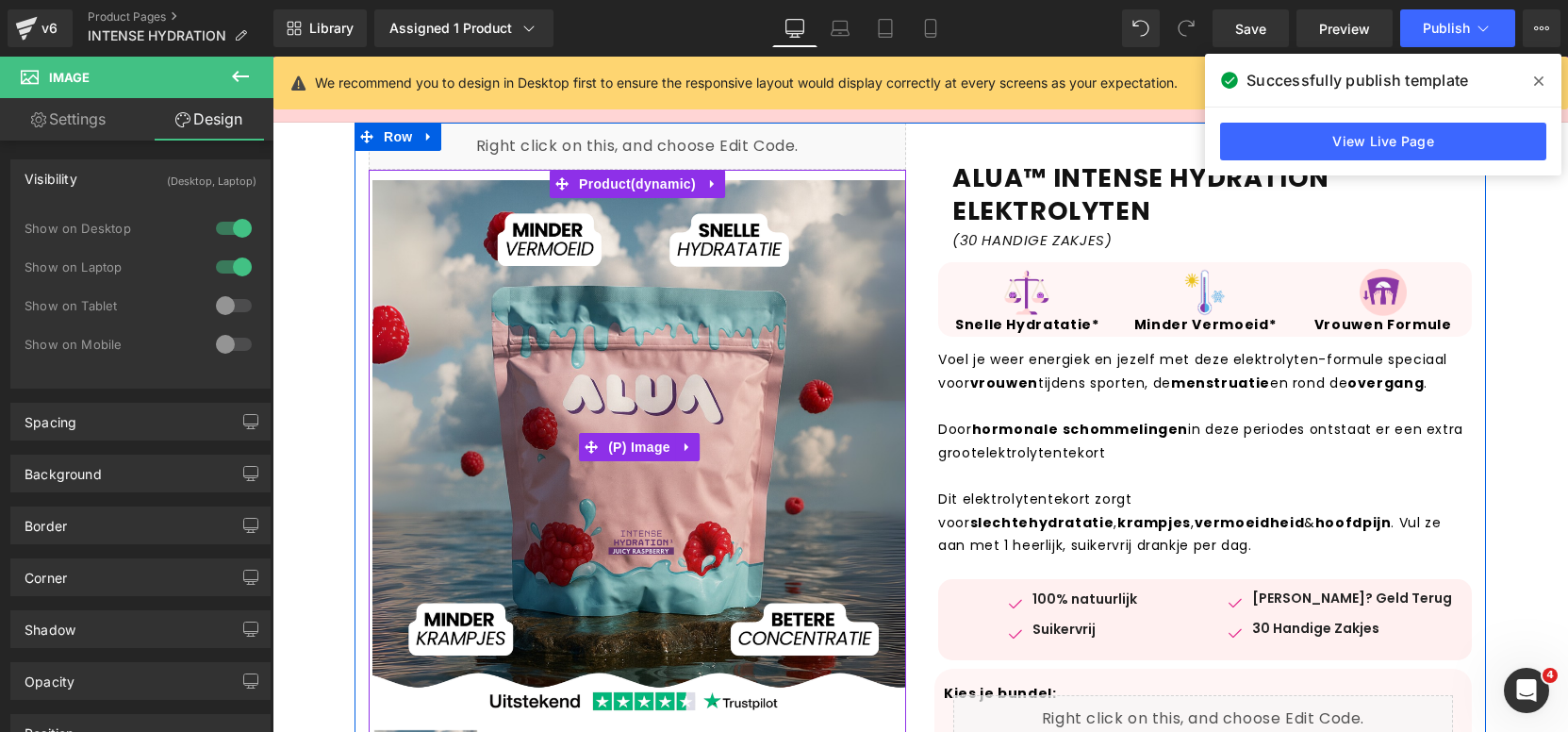
scroll to position [48, 0]
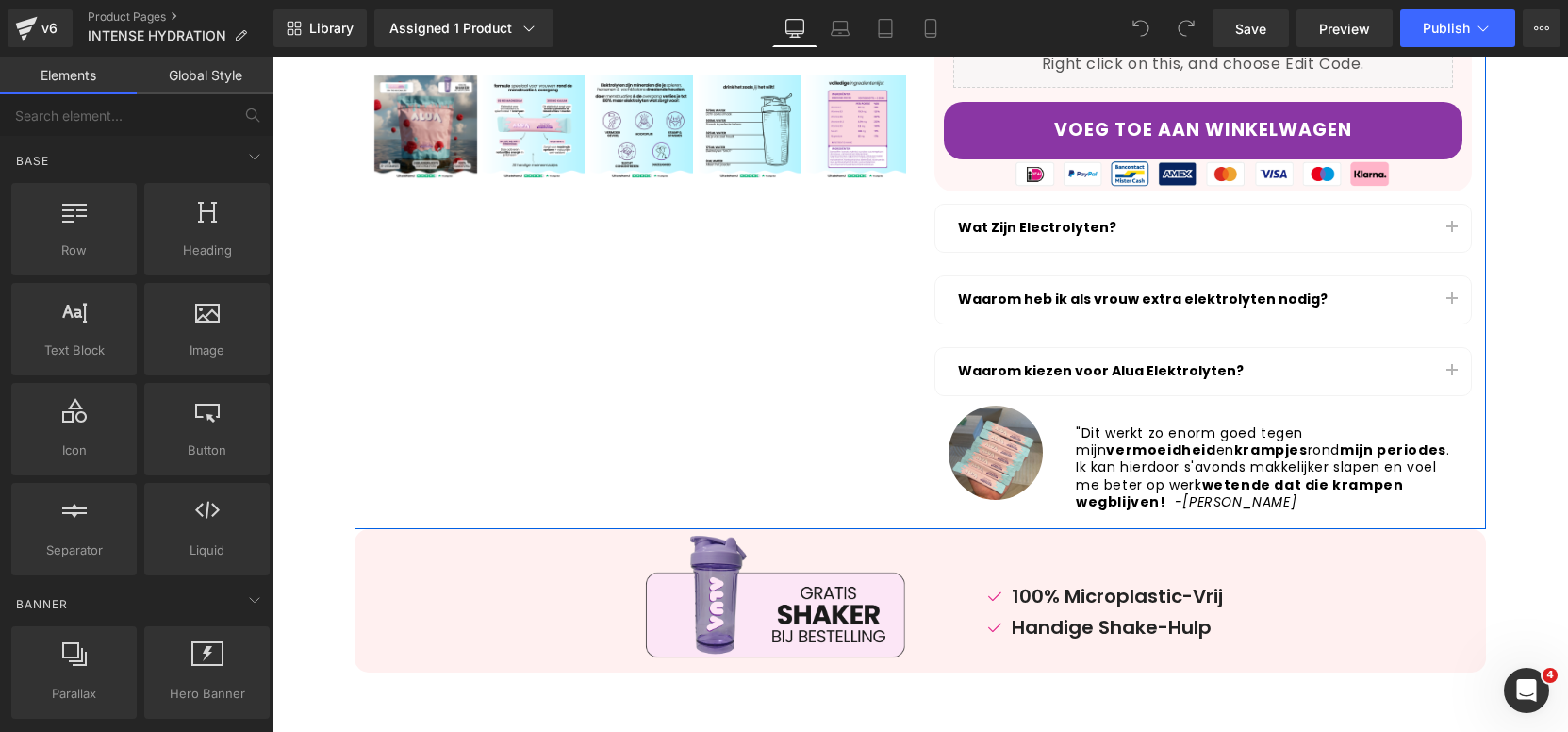
scroll to position [473, 0]
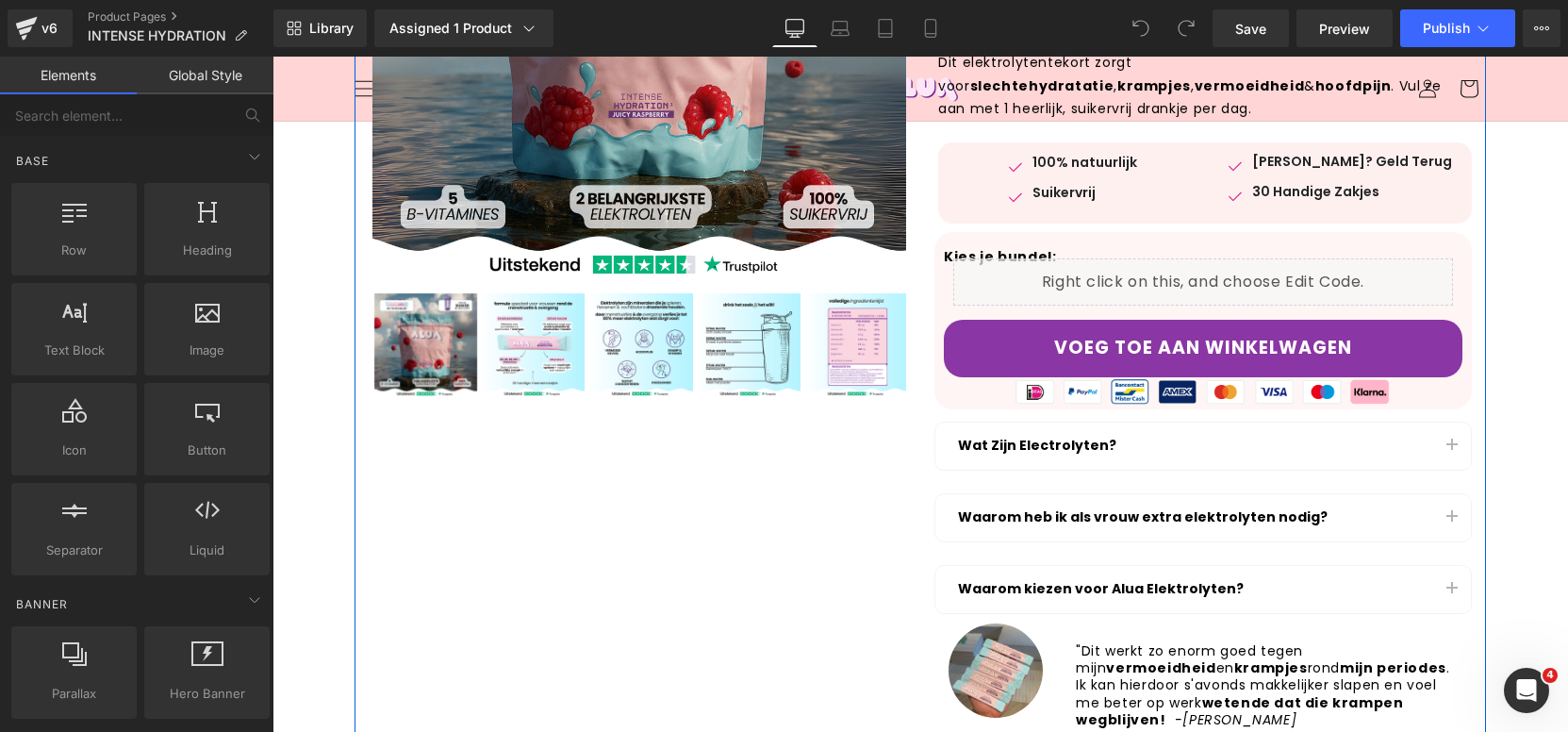
click at [726, 367] on img at bounding box center [749, 345] width 103 height 103
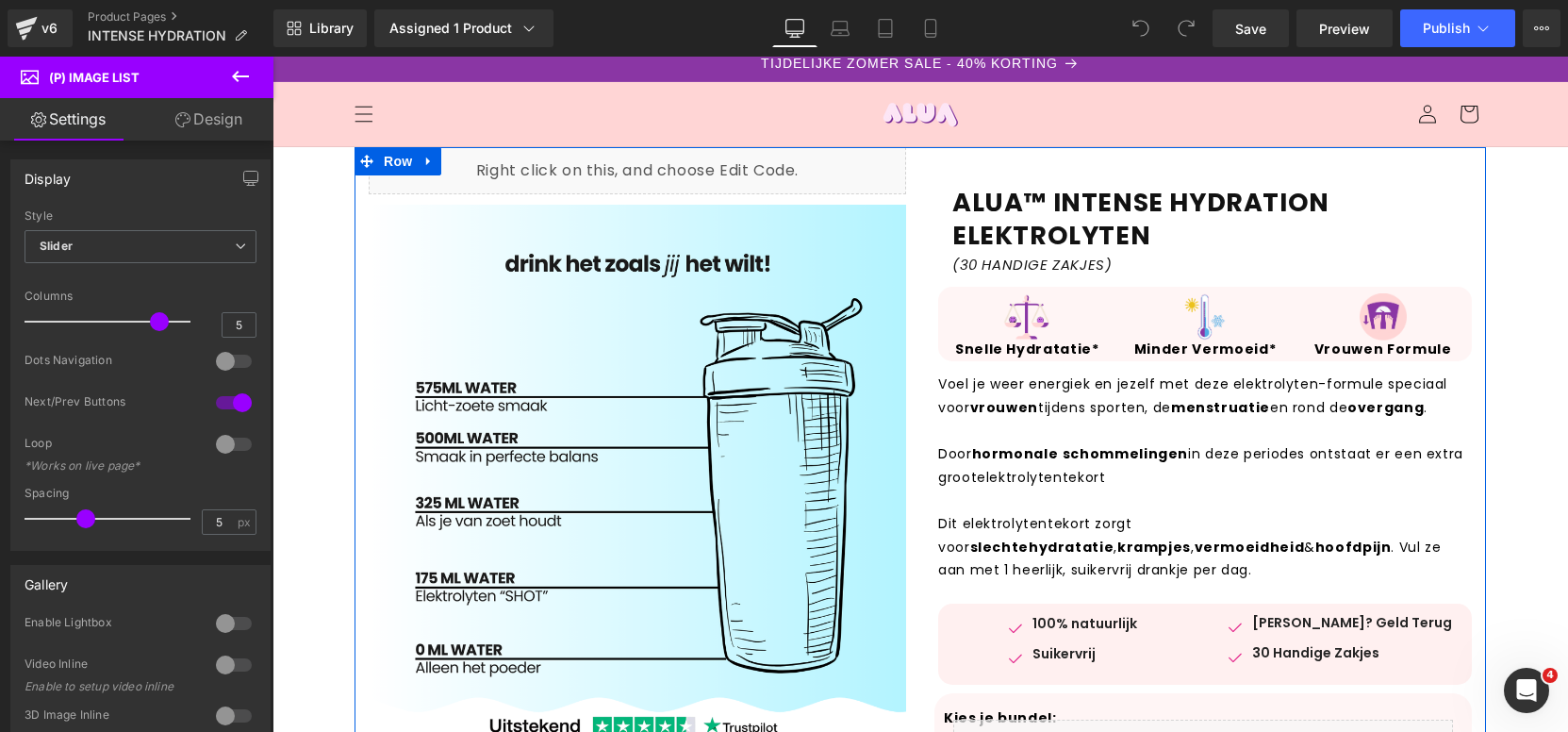
scroll to position [438, 0]
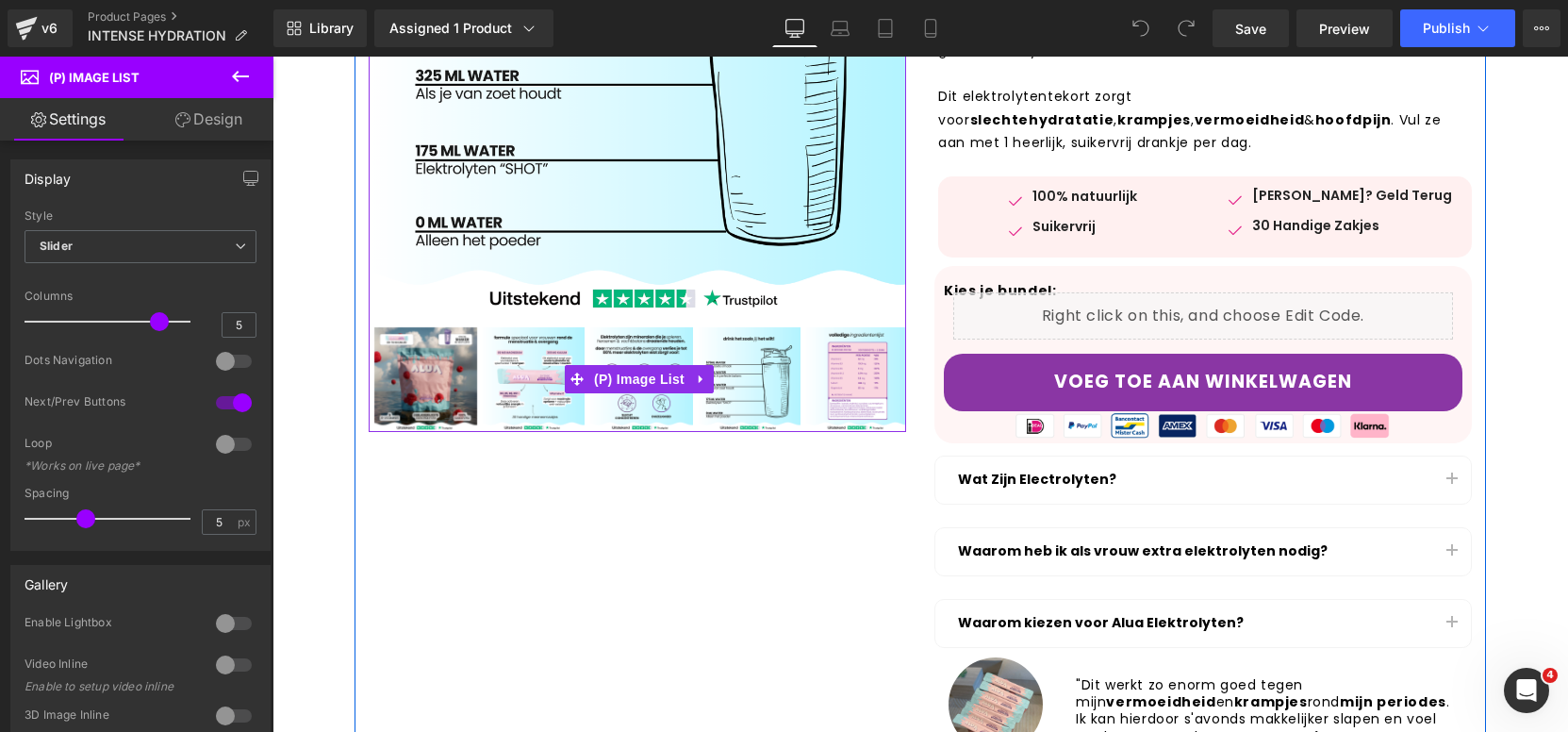
click at [533, 418] on img at bounding box center [533, 378] width 103 height 103
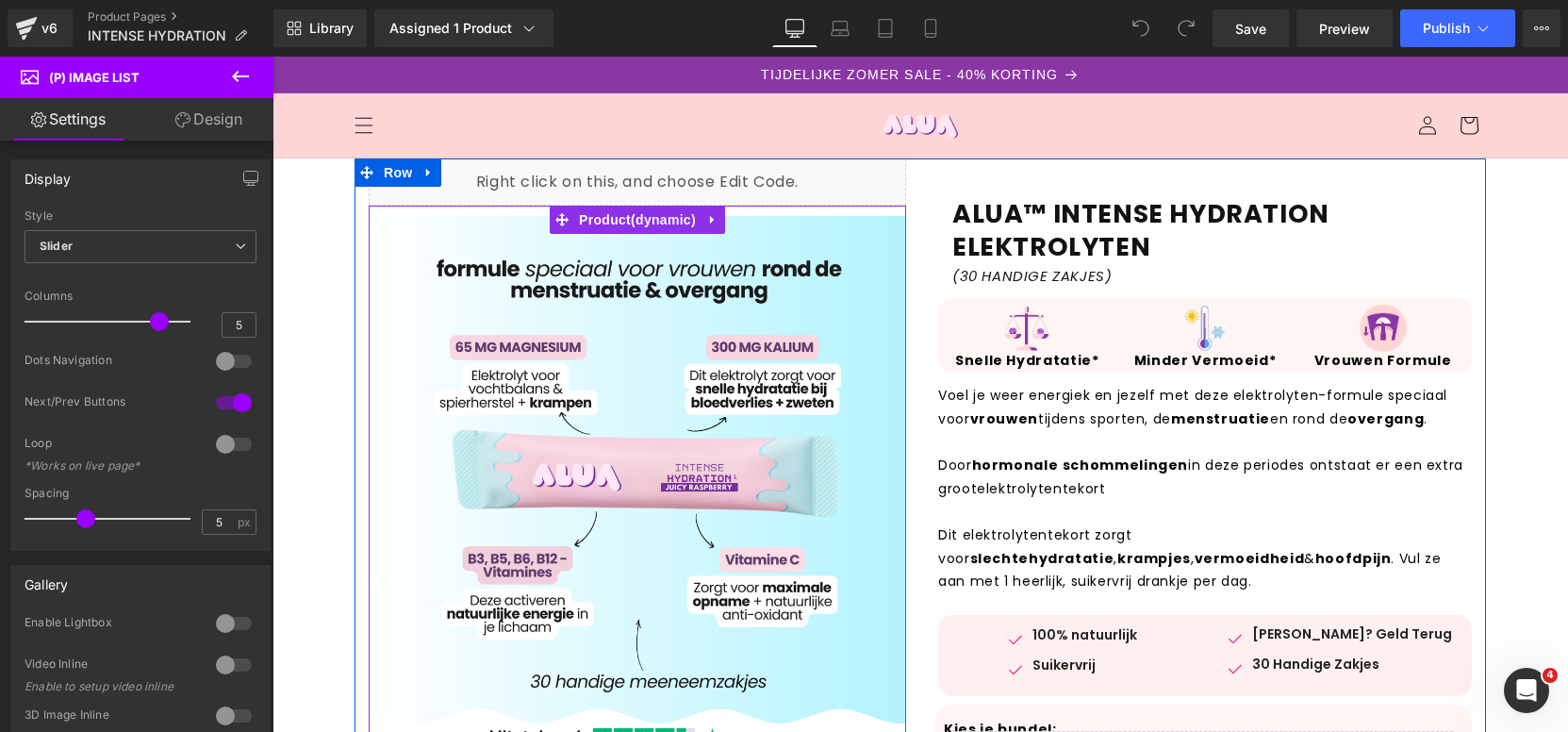
scroll to position [302, 0]
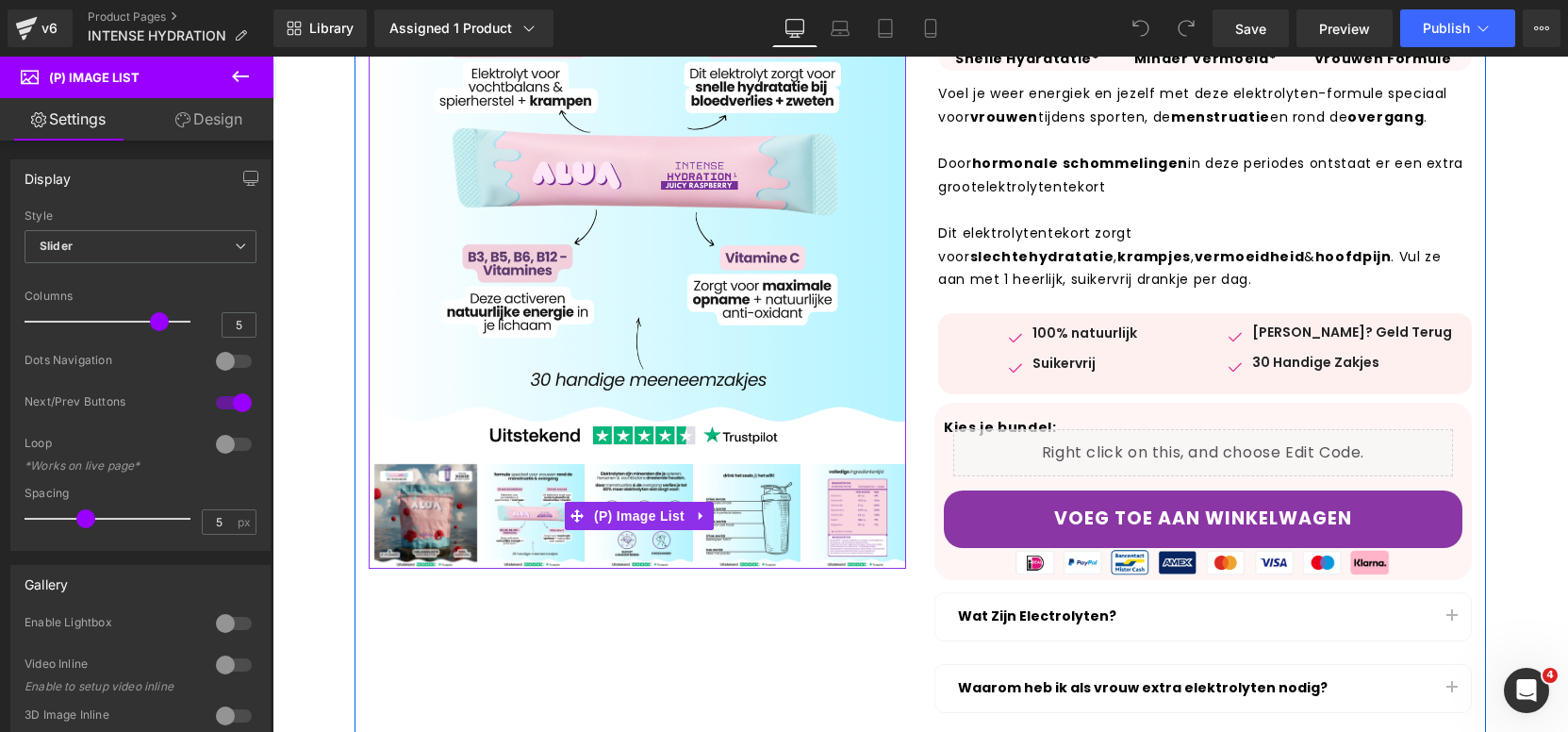
click at [421, 542] on img at bounding box center [425, 515] width 103 height 103
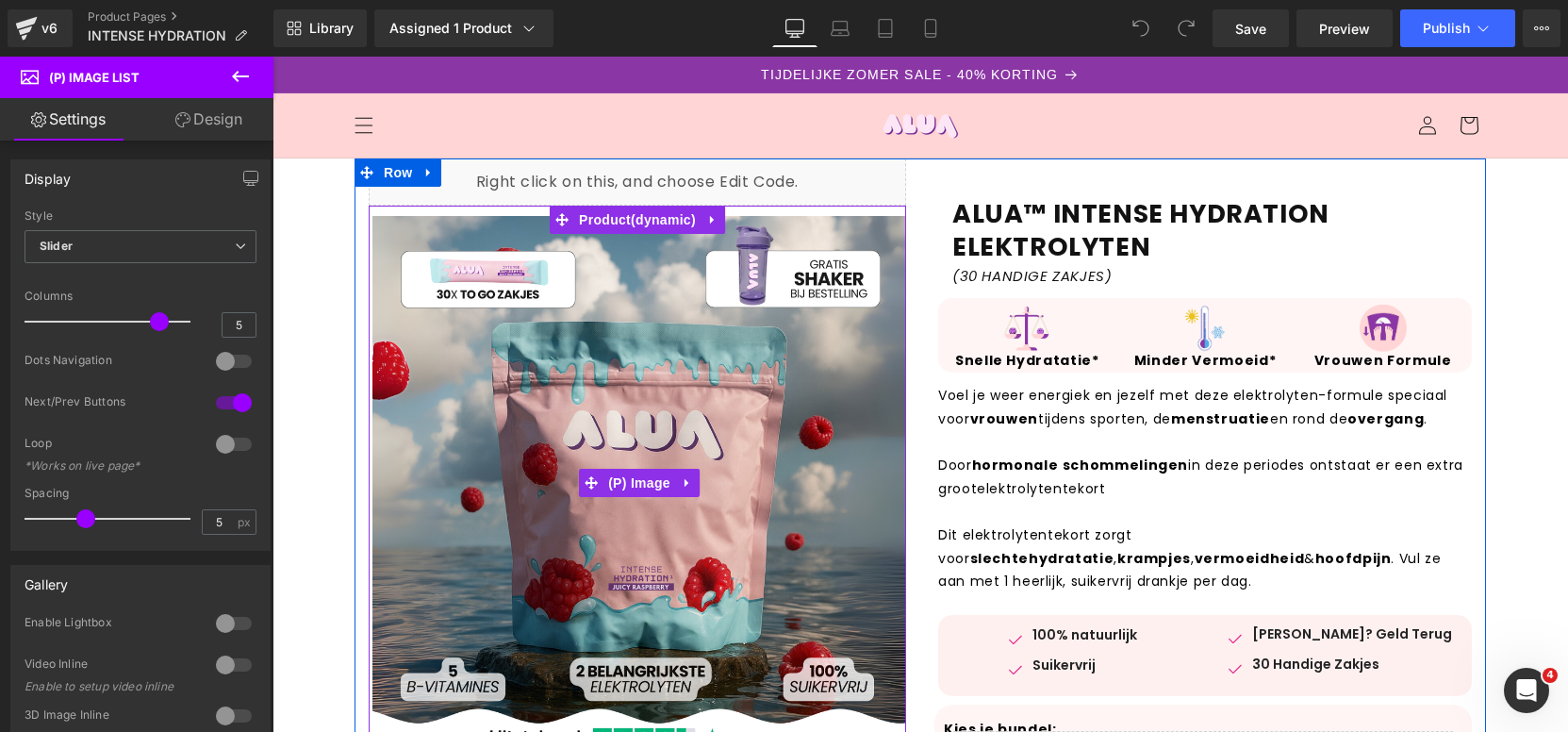
scroll to position [211, 0]
